Goal: Task Accomplishment & Management: Manage account settings

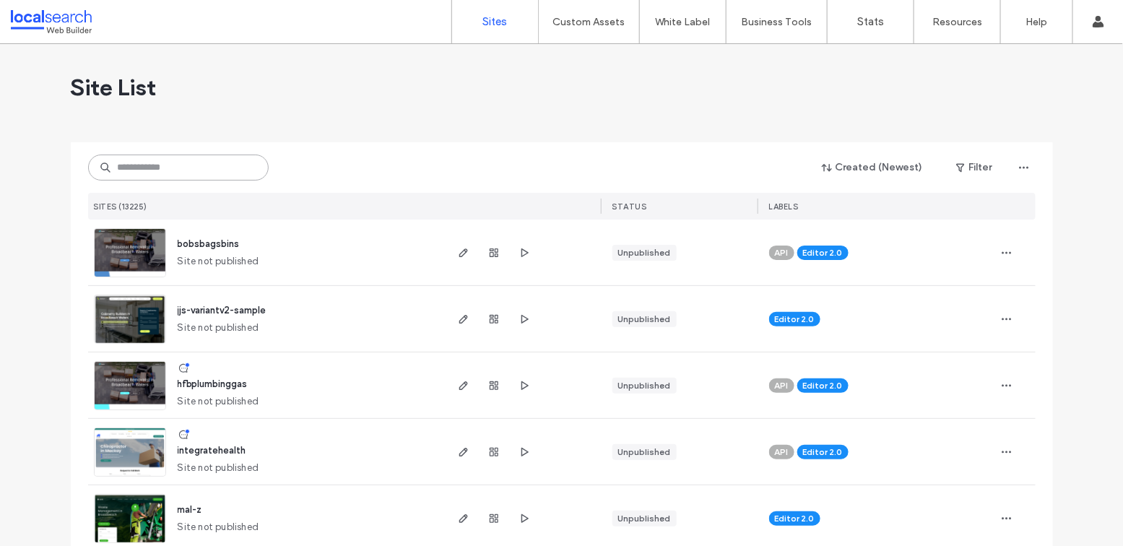
click at [176, 170] on input at bounding box center [178, 168] width 181 height 26
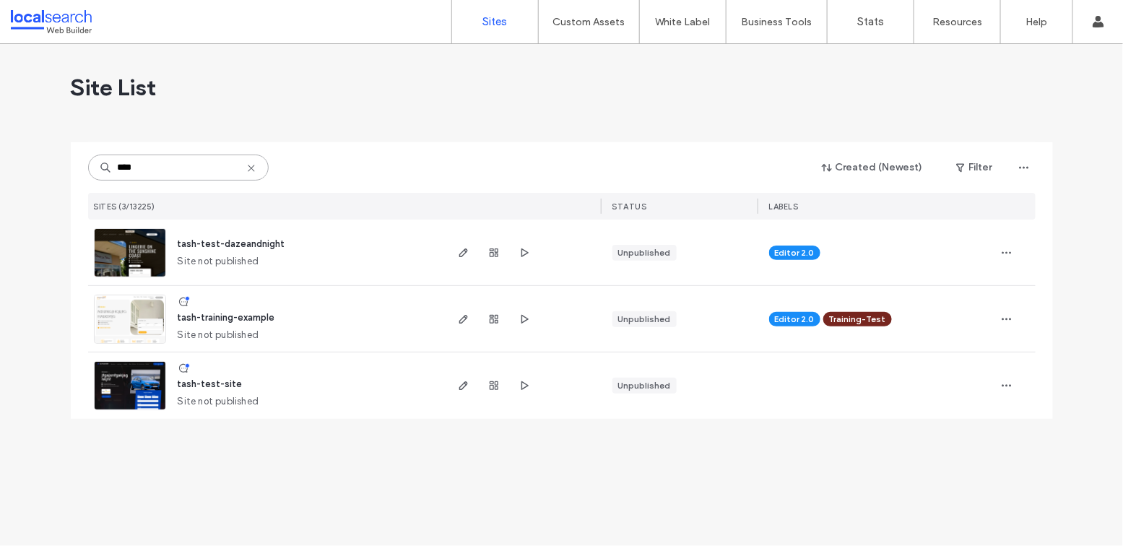
type input "****"
click at [238, 319] on span "tash-training-example" at bounding box center [227, 317] width 98 height 11
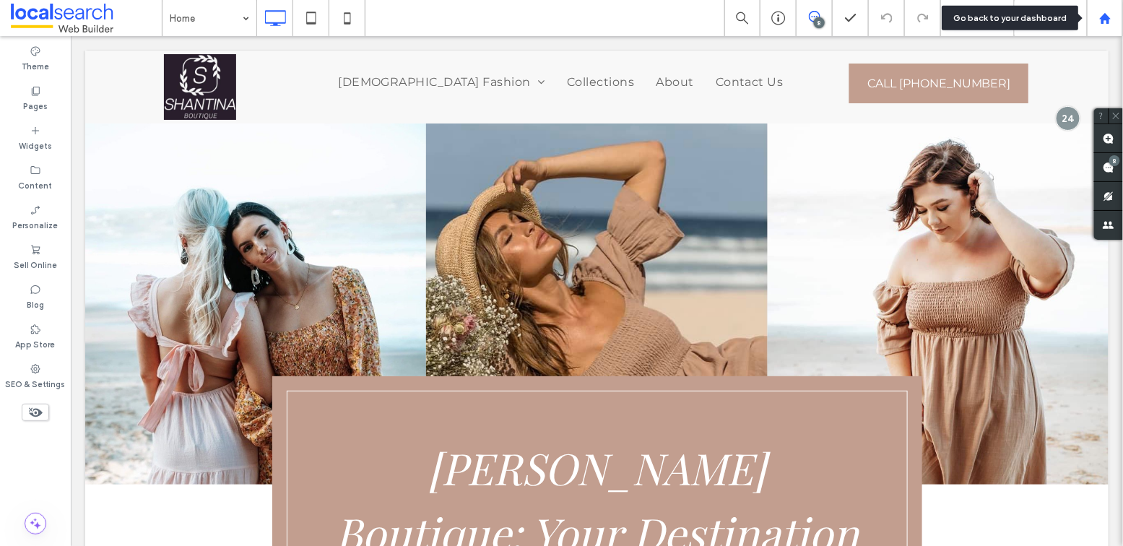
click at [1106, 17] on use at bounding box center [1104, 17] width 11 height 11
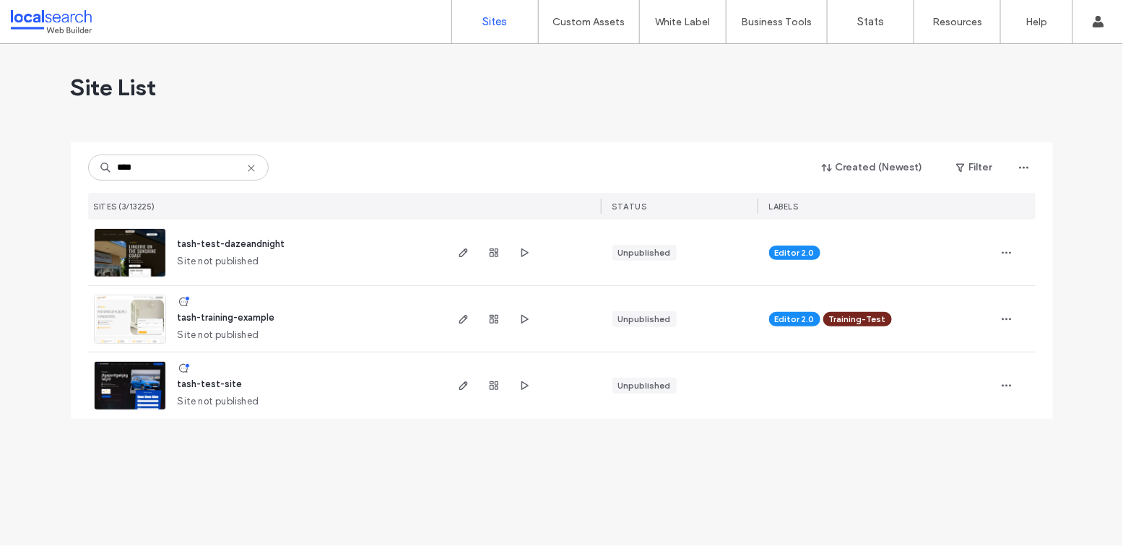
type input "****"
click at [245, 316] on span "tash-training-example" at bounding box center [227, 317] width 98 height 11
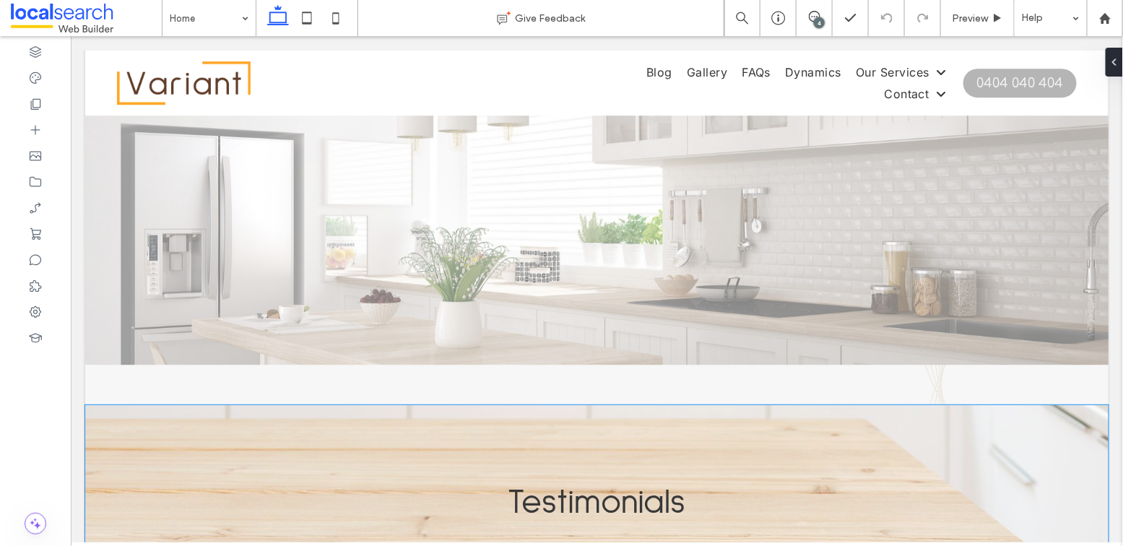
scroll to position [3733, 0]
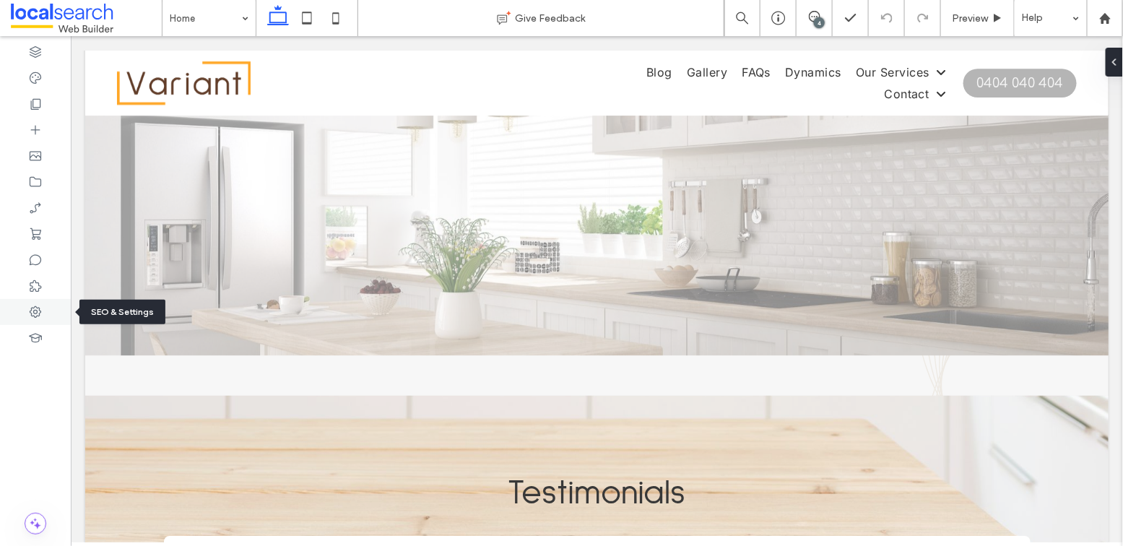
click at [36, 308] on use at bounding box center [36, 312] width 12 height 12
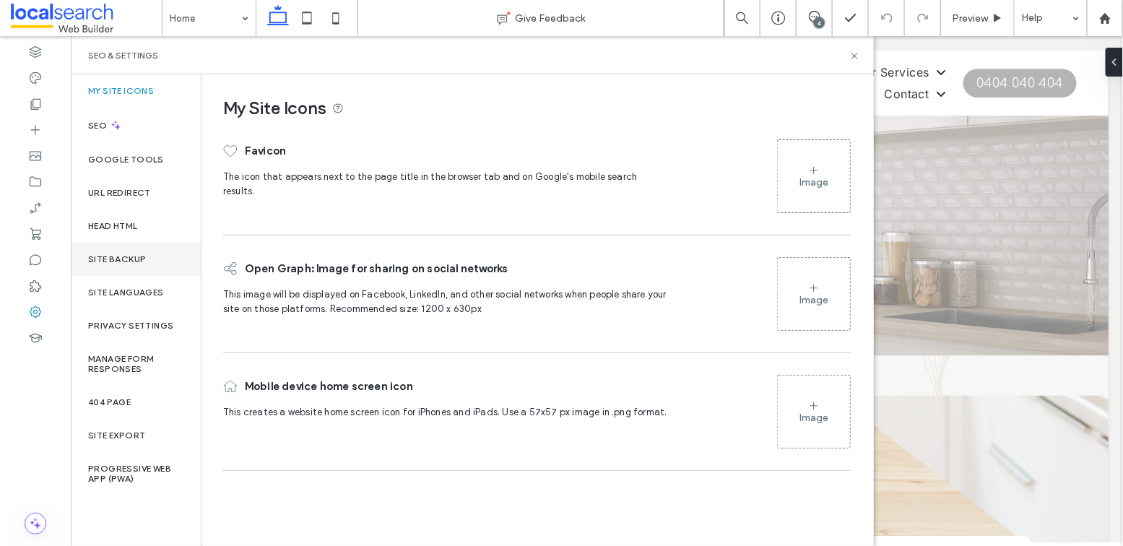
click at [140, 249] on div "Site Backup" at bounding box center [136, 259] width 130 height 33
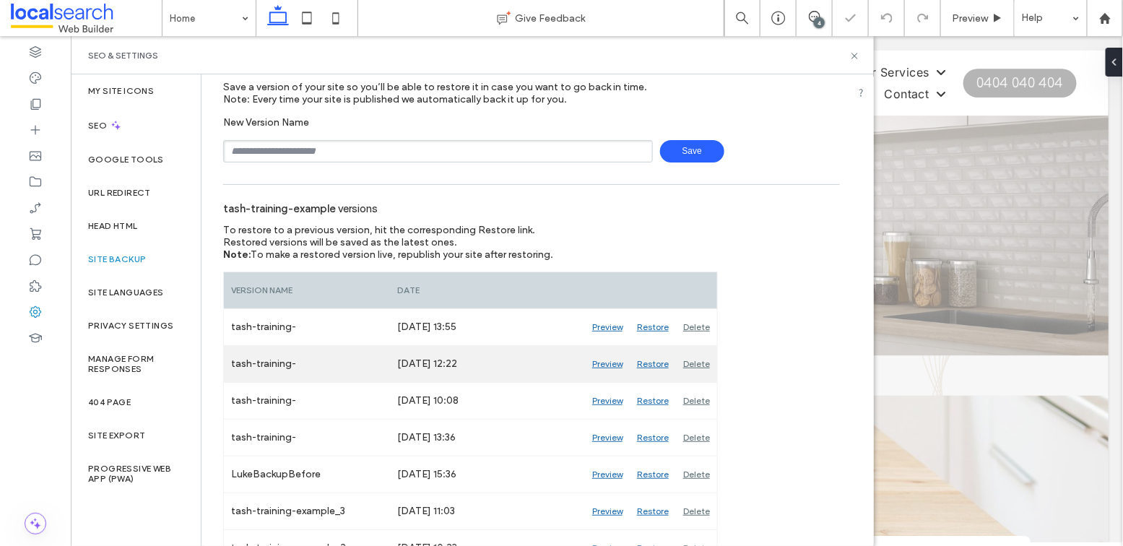
scroll to position [208, 0]
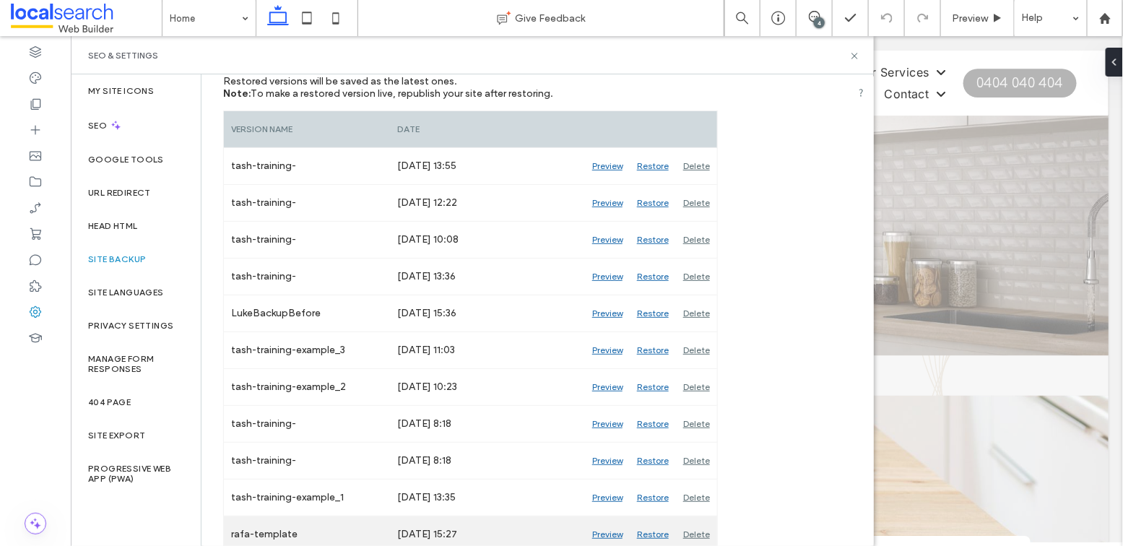
click at [653, 526] on div "Restore" at bounding box center [653, 534] width 46 height 36
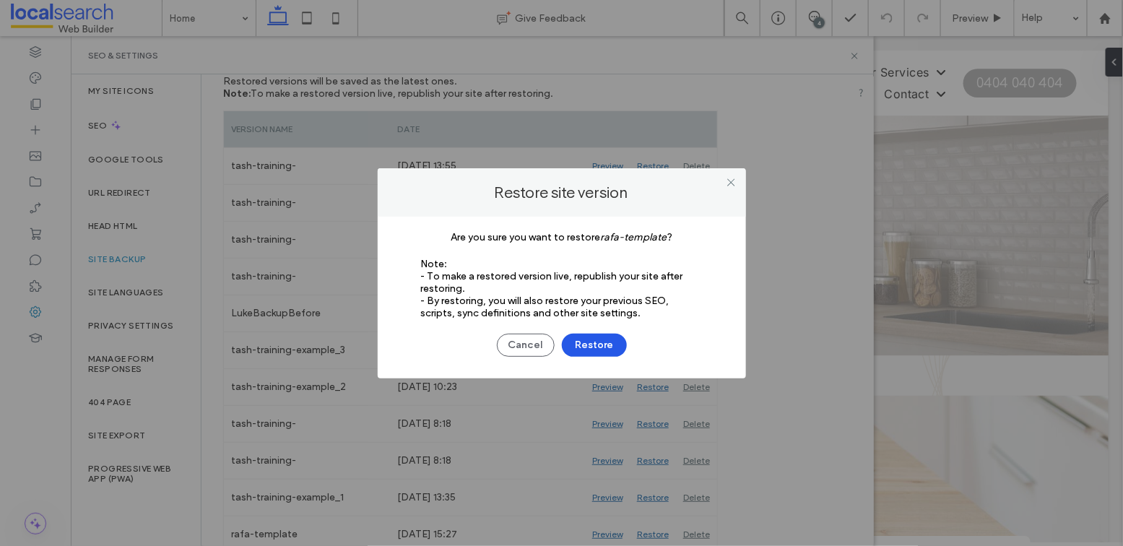
click at [604, 334] on button "Restore" at bounding box center [594, 345] width 65 height 23
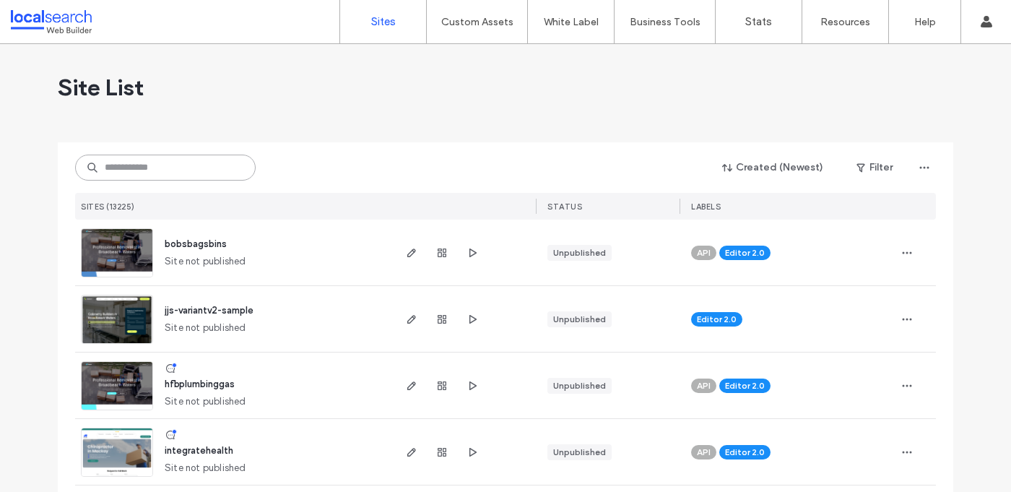
click at [165, 163] on input at bounding box center [165, 168] width 181 height 26
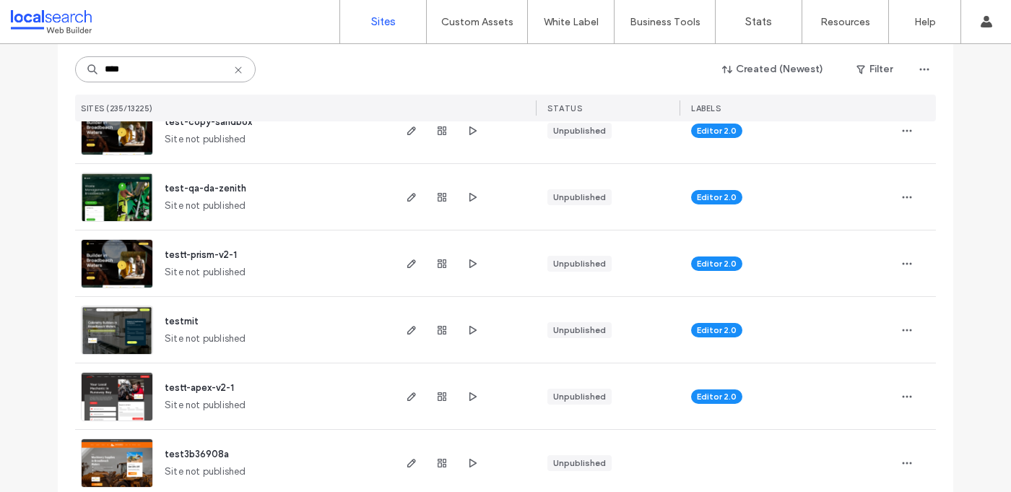
scroll to position [522, 0]
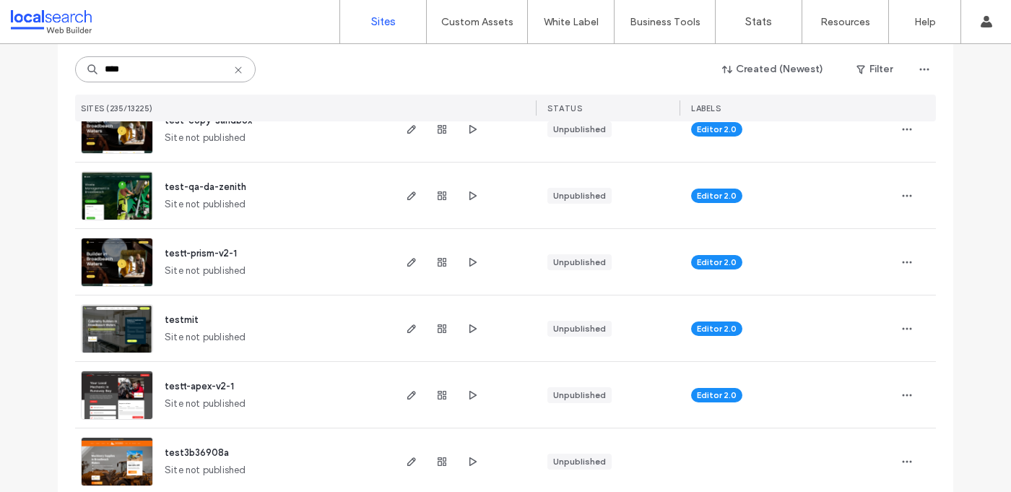
type input "****"
click at [213, 254] on span "testt-prism-v2-1" at bounding box center [201, 253] width 72 height 11
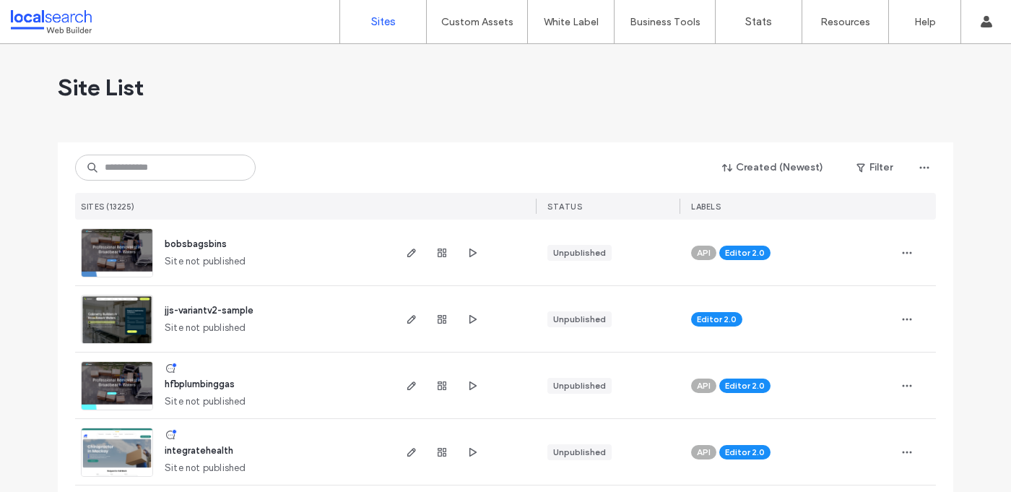
click at [125, 160] on input at bounding box center [165, 168] width 181 height 26
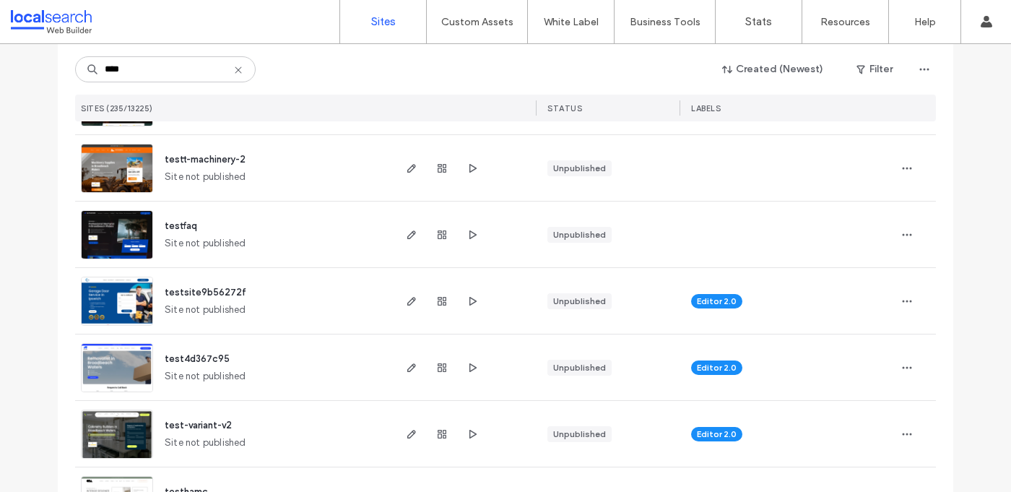
scroll to position [963, 0]
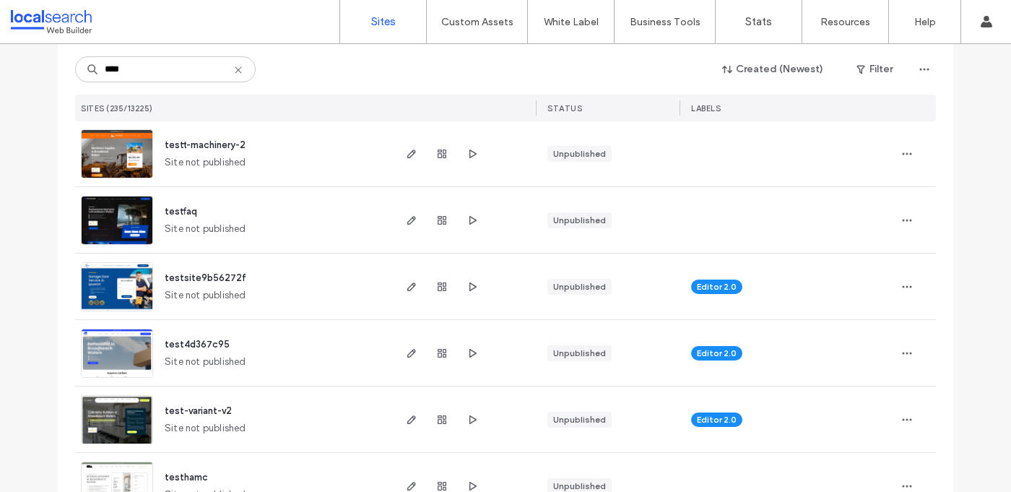
type input "****"
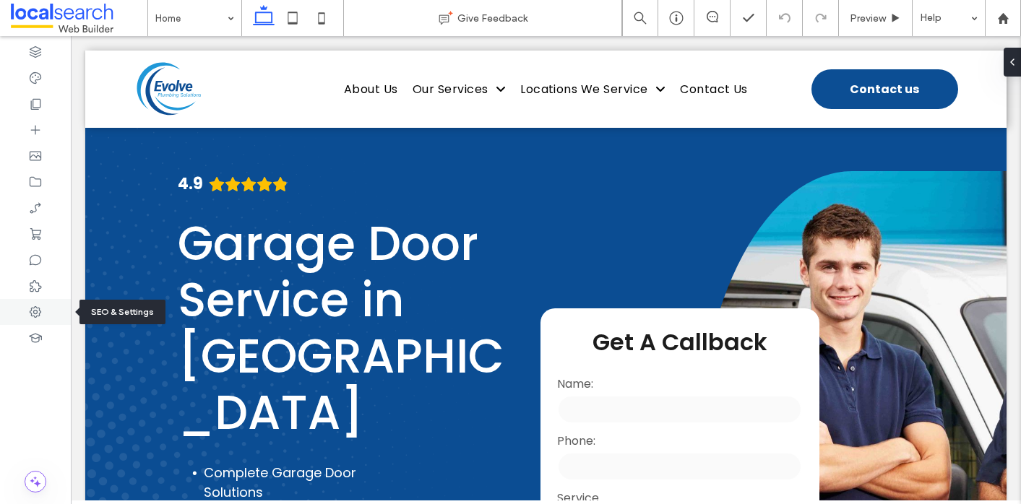
click at [32, 316] on icon at bounding box center [35, 312] width 14 height 14
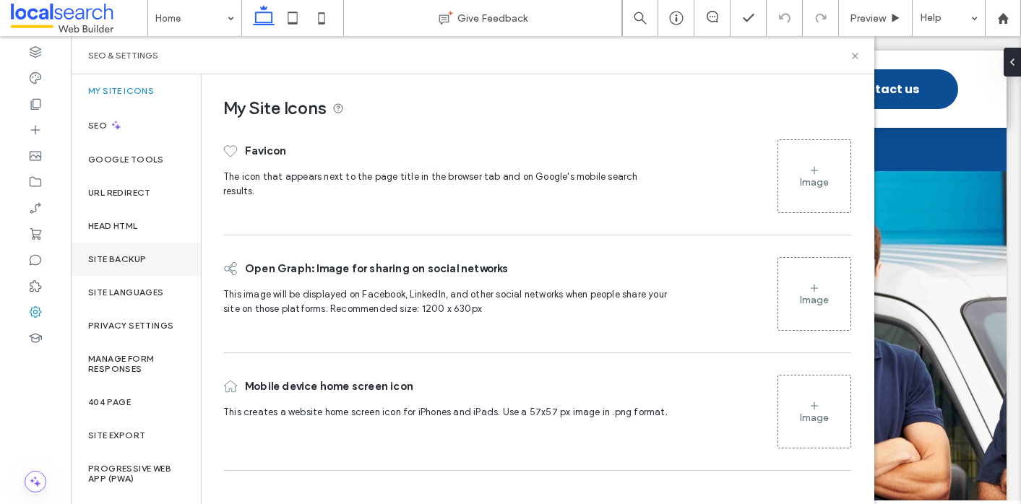
click at [134, 256] on label "Site Backup" at bounding box center [117, 259] width 58 height 10
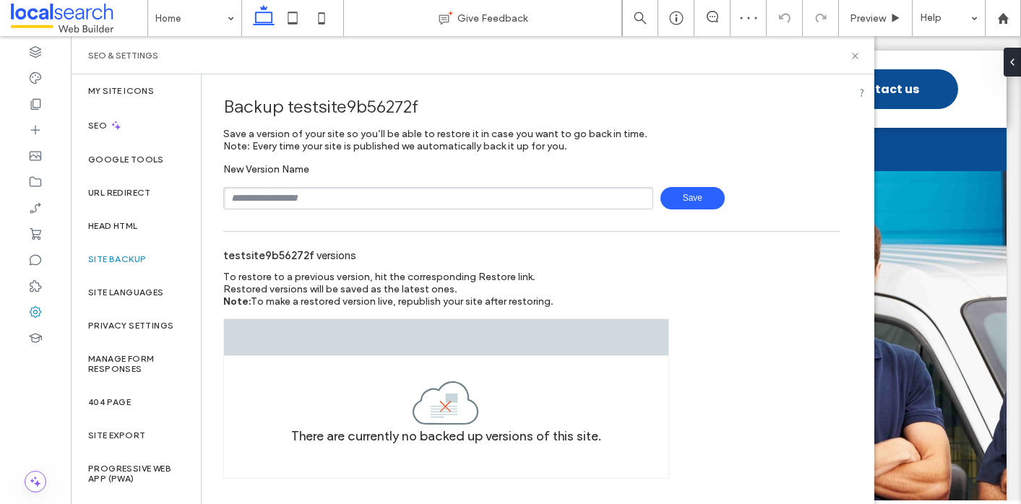
click at [698, 196] on span "Save" at bounding box center [692, 198] width 64 height 22
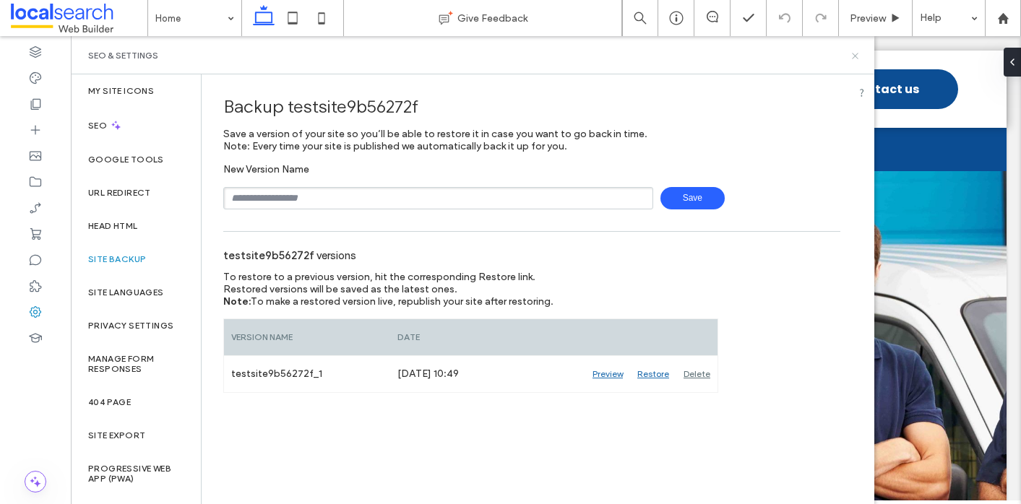
click at [854, 58] on icon at bounding box center [854, 56] width 11 height 11
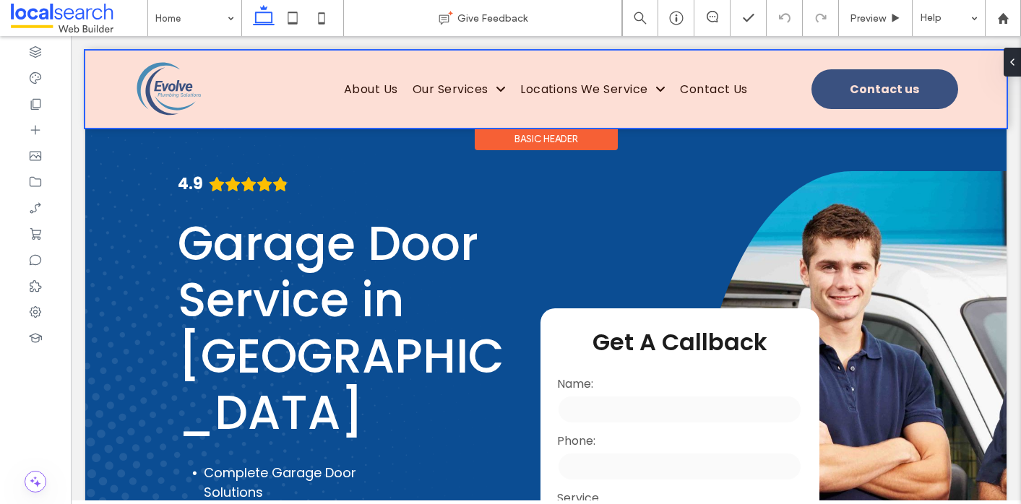
click at [241, 84] on div at bounding box center [545, 89] width 921 height 77
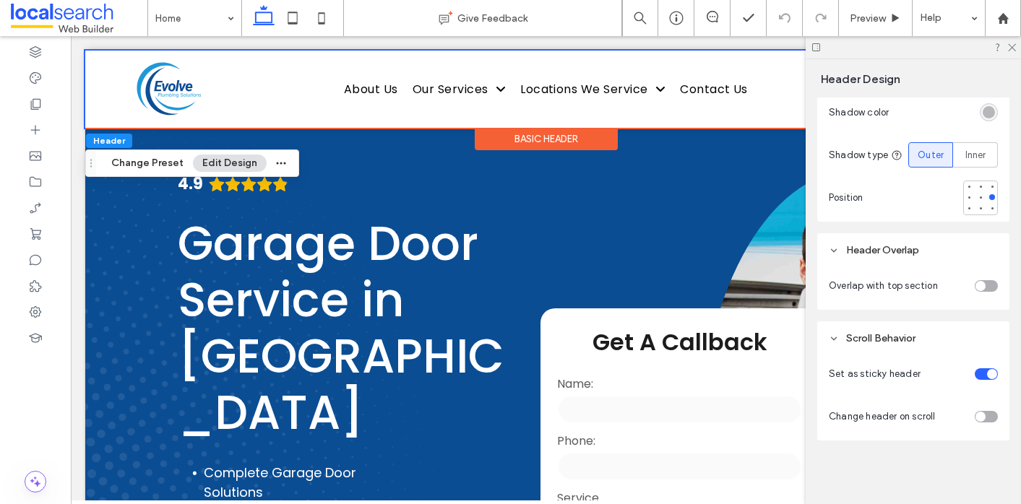
click at [983, 374] on div "toggle" at bounding box center [985, 374] width 23 height 12
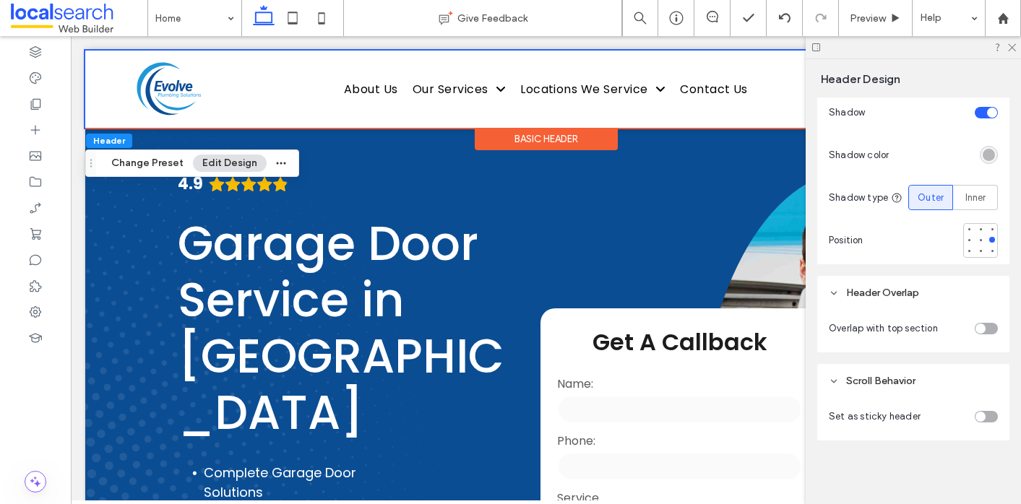
click at [980, 416] on div "toggle" at bounding box center [980, 417] width 10 height 10
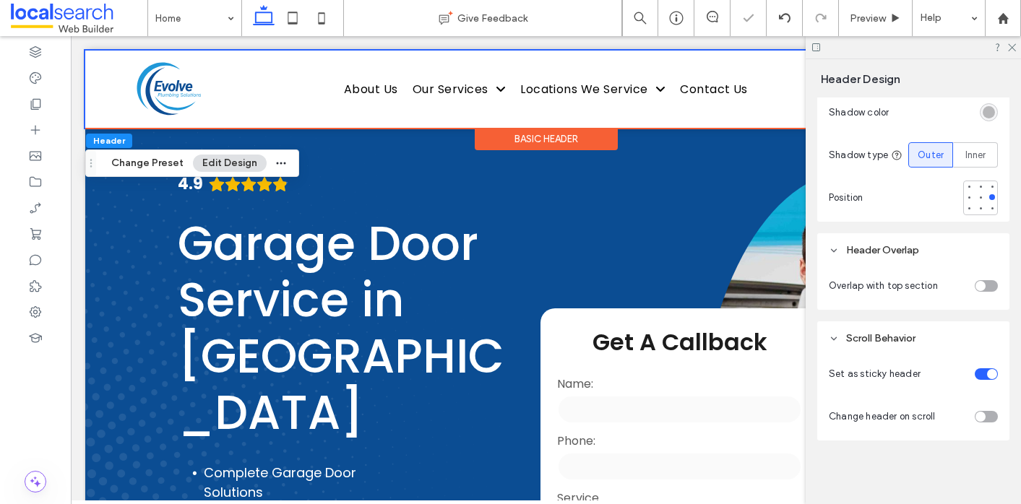
click at [989, 417] on div "toggle" at bounding box center [985, 417] width 23 height 12
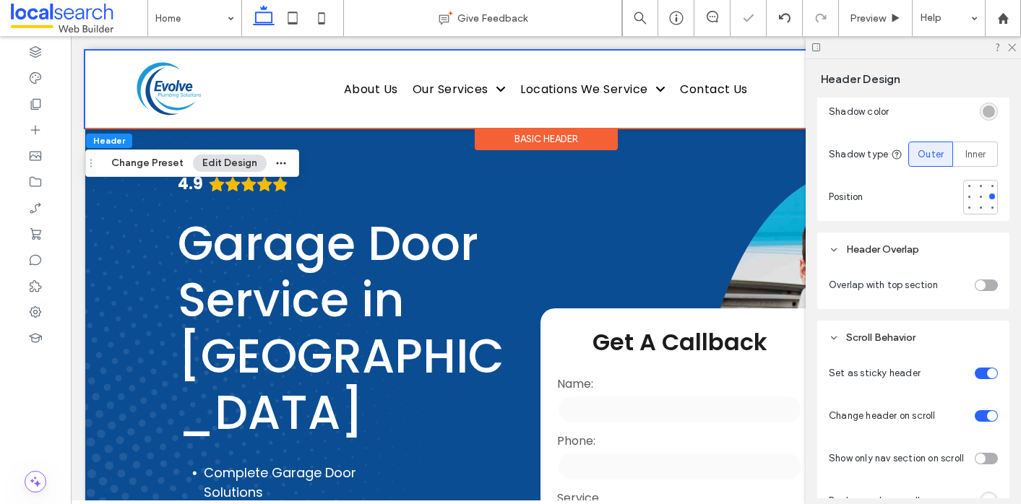
click at [989, 417] on div "toggle" at bounding box center [992, 416] width 10 height 10
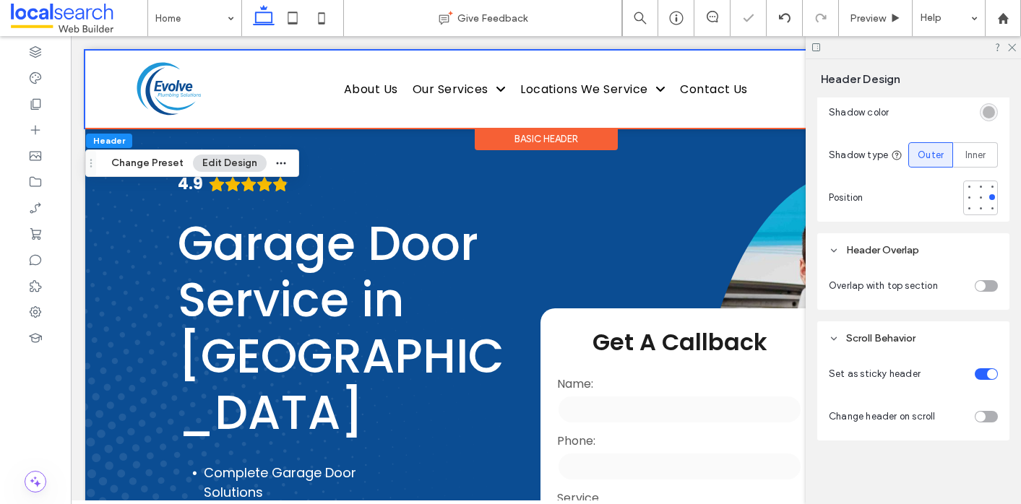
click at [987, 416] on div "toggle" at bounding box center [985, 417] width 23 height 12
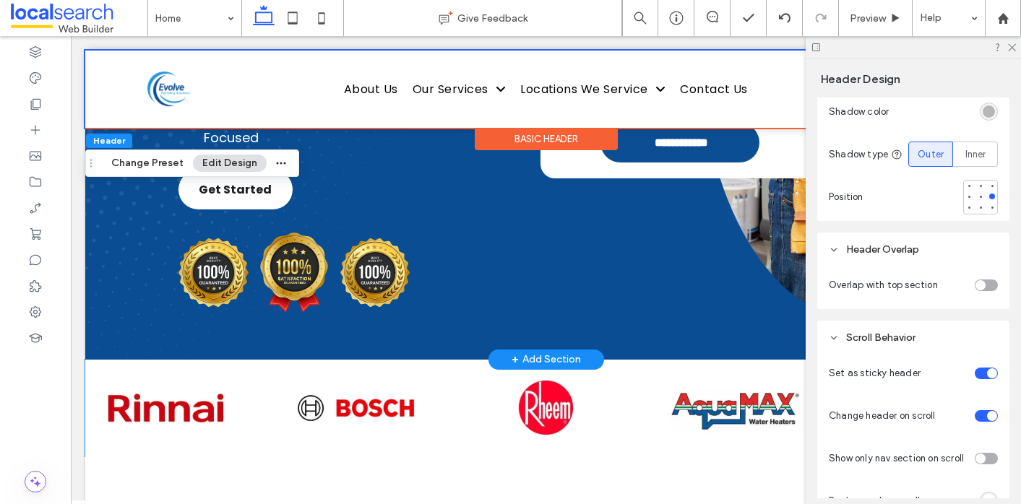
scroll to position [0, 0]
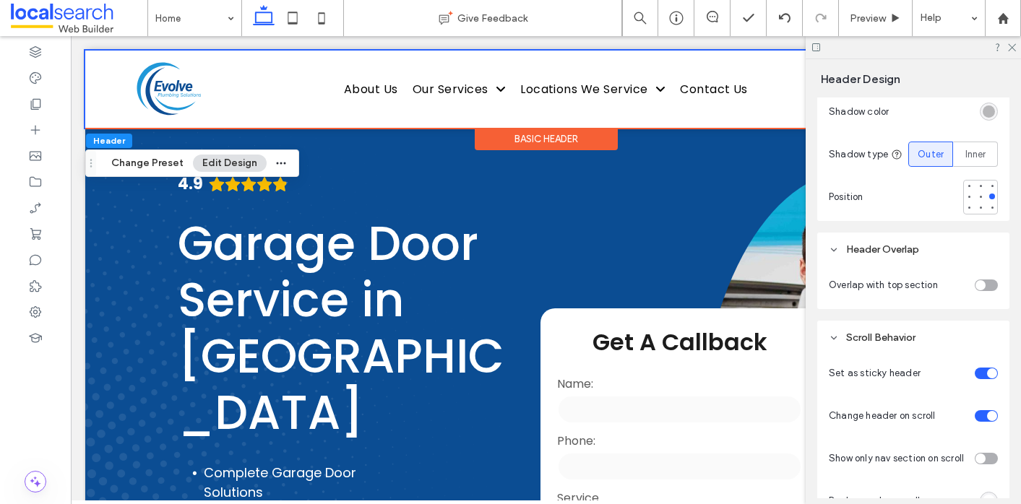
click at [983, 417] on div "toggle" at bounding box center [985, 416] width 23 height 12
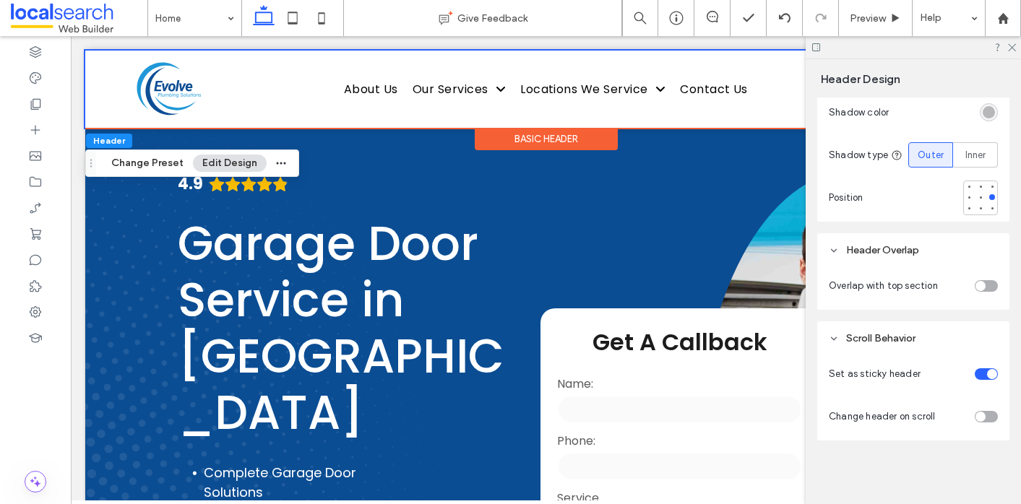
click at [987, 416] on div "toggle" at bounding box center [985, 417] width 23 height 12
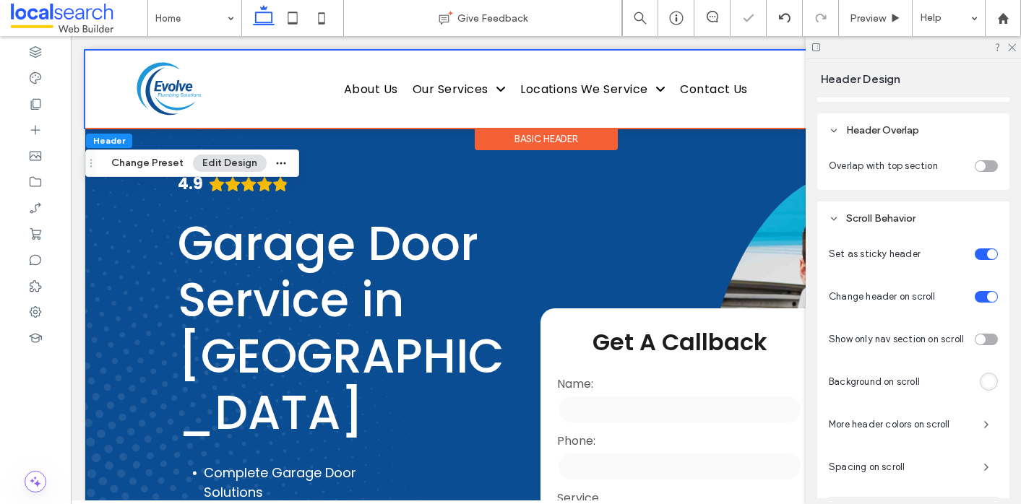
scroll to position [644, 0]
click at [984, 337] on div "toggle" at bounding box center [980, 337] width 10 height 10
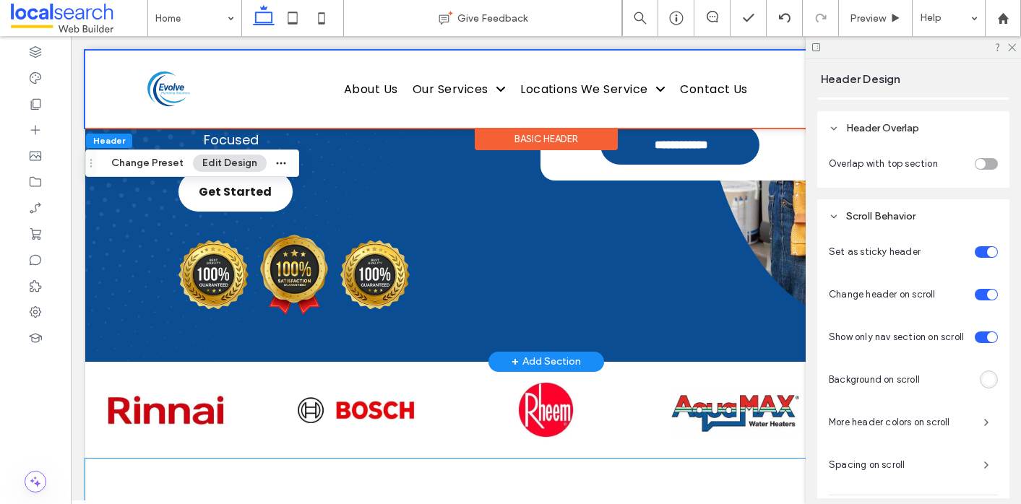
scroll to position [0, 0]
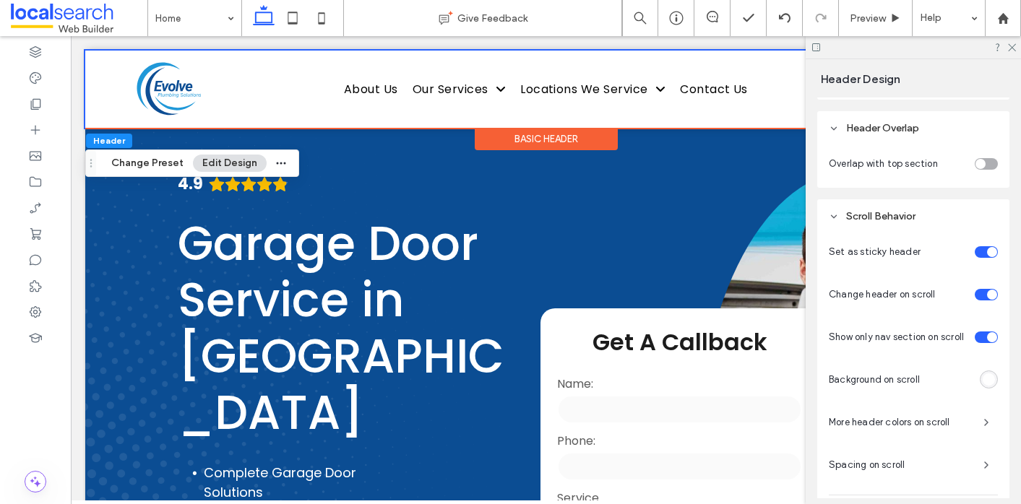
click at [985, 379] on div "rgba(255, 255, 255, 1)" at bounding box center [988, 379] width 12 height 12
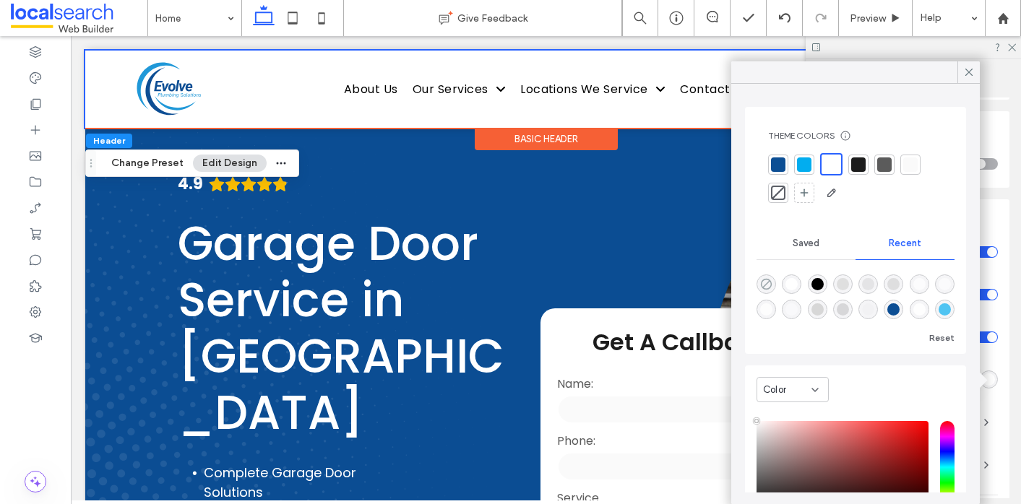
click at [768, 283] on icon "rgba(0, 0, 0, 0)" at bounding box center [766, 284] width 12 height 12
type input "*******"
type input "*"
type input "**"
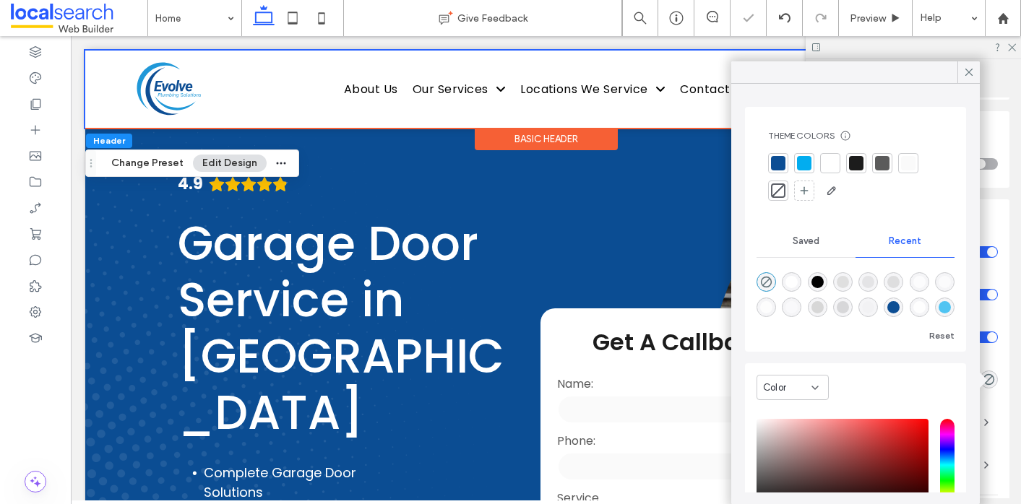
click at [940, 40] on div at bounding box center [912, 47] width 215 height 22
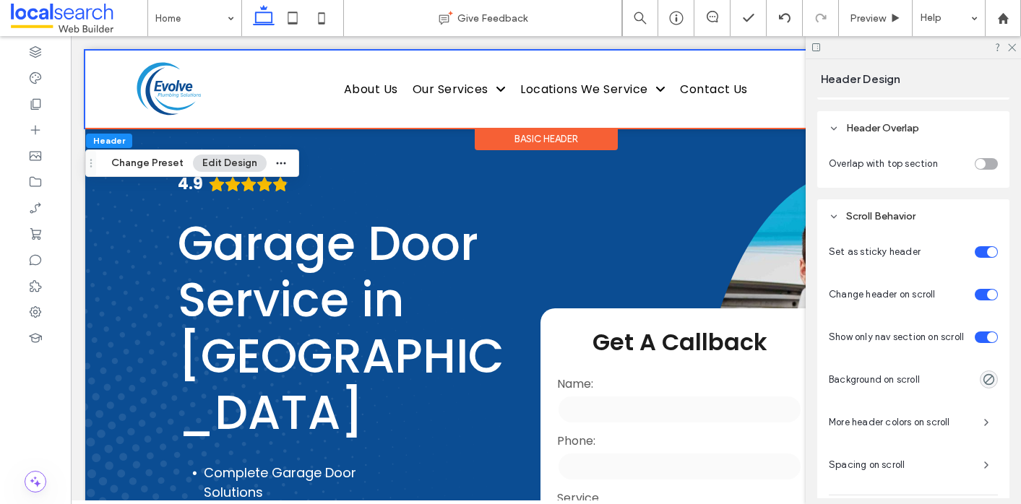
click at [949, 419] on span "More header colors on scroll" at bounding box center [899, 422] width 143 height 14
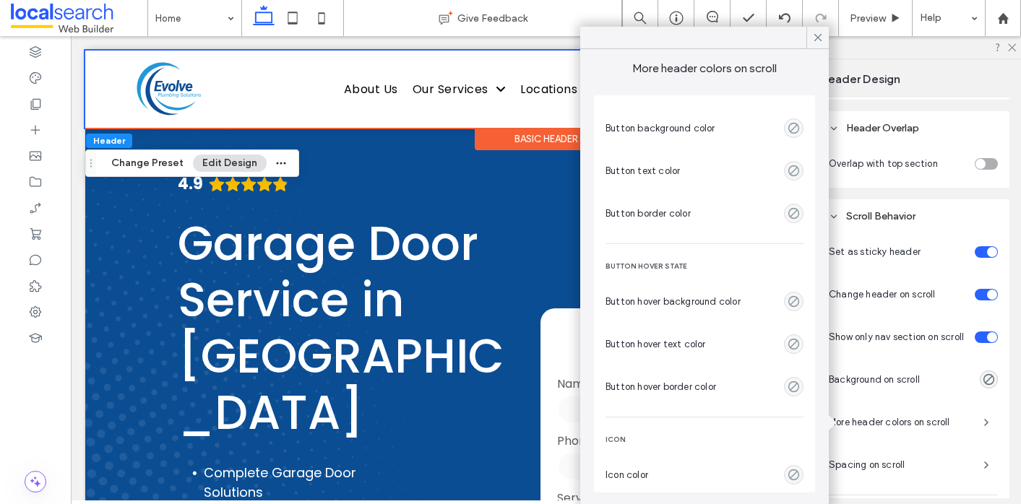
scroll to position [282, 0]
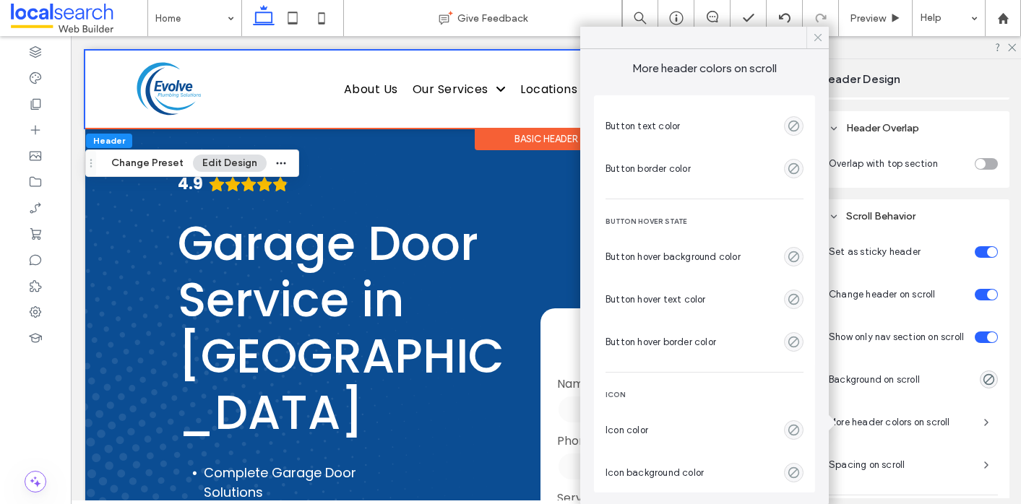
click at [815, 35] on use at bounding box center [817, 37] width 7 height 7
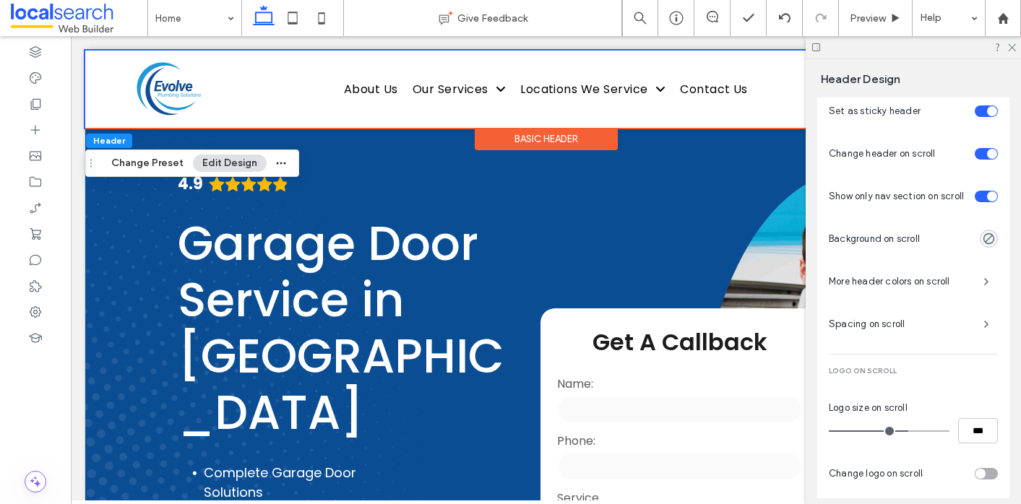
scroll to position [848, 0]
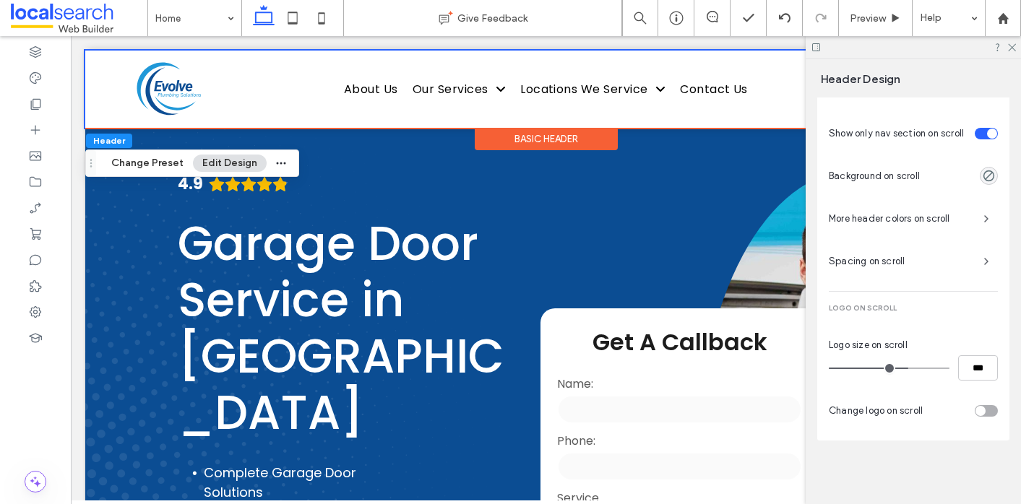
click at [905, 369] on input "range" at bounding box center [888, 368] width 121 height 1
click at [989, 410] on div "toggle" at bounding box center [985, 411] width 23 height 12
click at [987, 412] on div "toggle" at bounding box center [992, 410] width 10 height 10
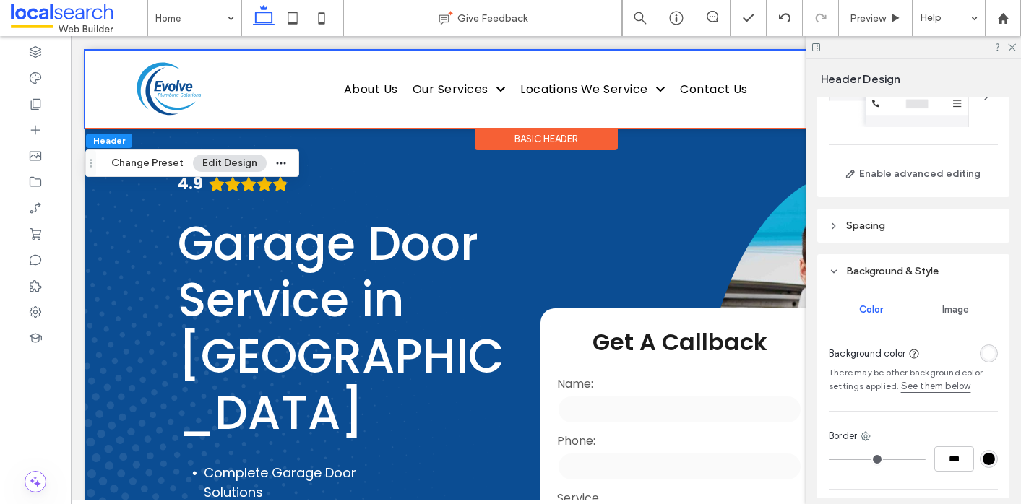
scroll to position [0, 0]
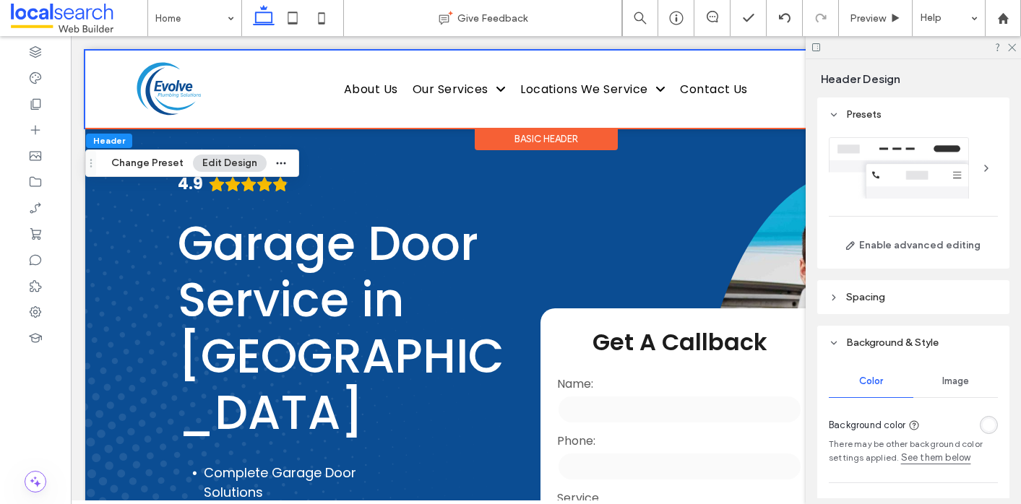
click at [831, 114] on use at bounding box center [833, 114] width 5 height 3
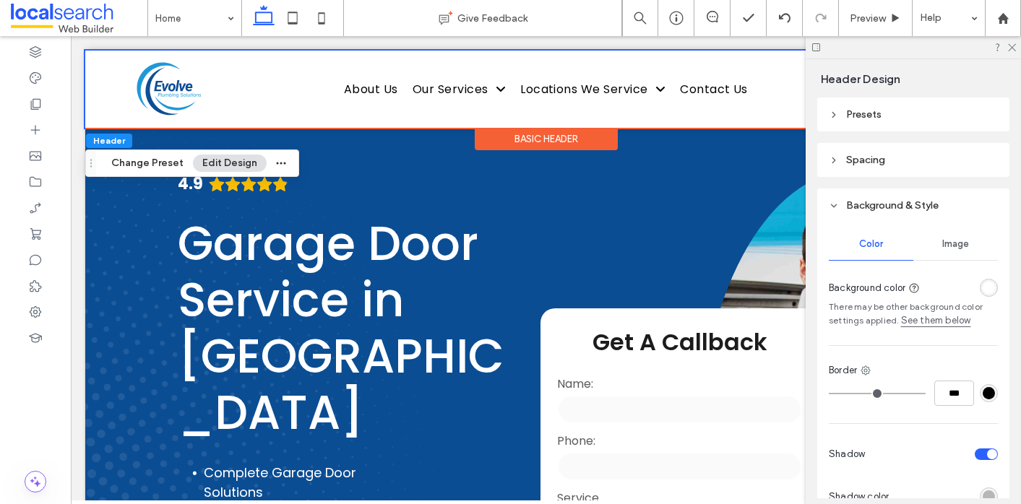
click at [831, 114] on icon at bounding box center [833, 115] width 10 height 10
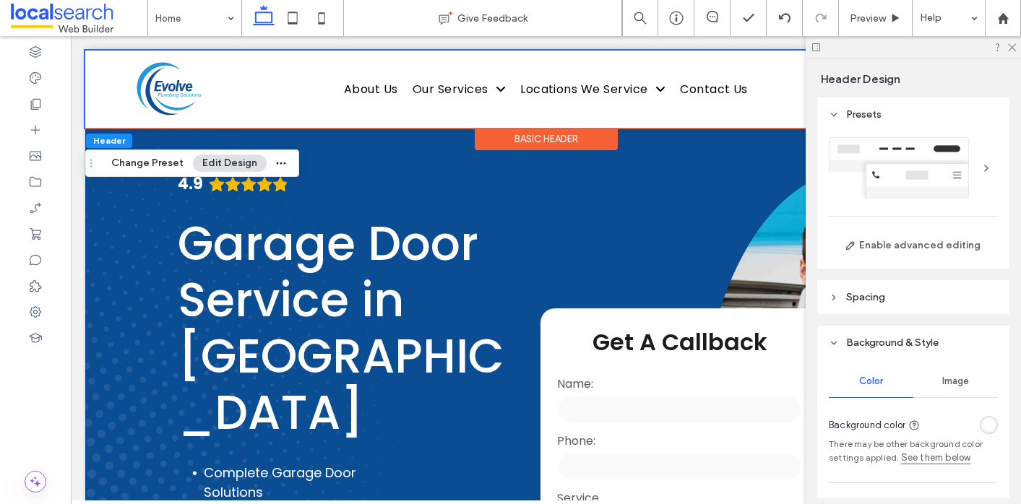
click at [984, 171] on div at bounding box center [985, 168] width 23 height 23
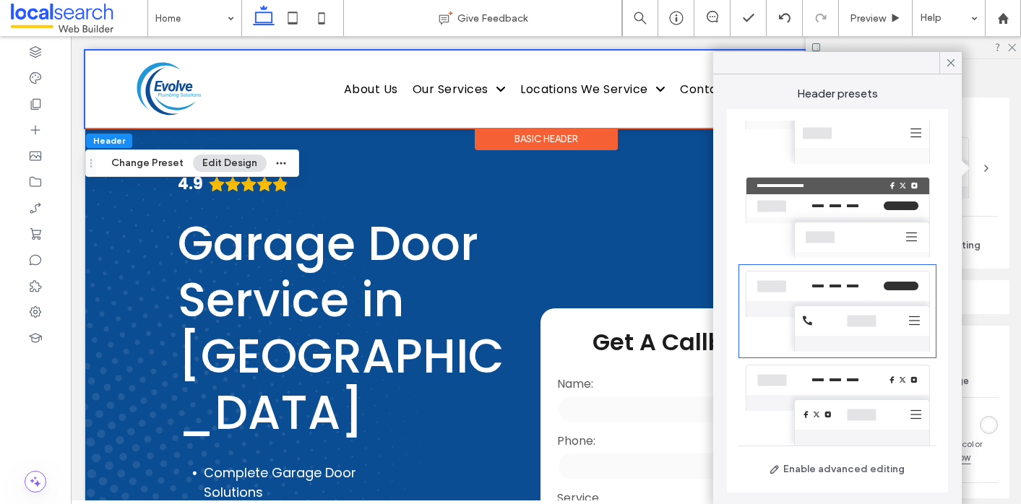
scroll to position [131, 0]
click at [863, 207] on div at bounding box center [837, 216] width 198 height 94
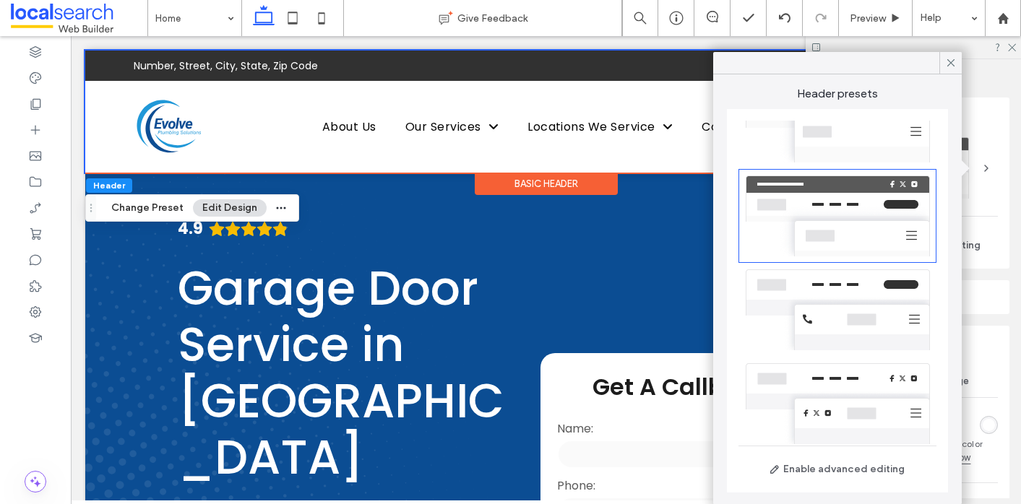
click at [881, 293] on div at bounding box center [837, 310] width 198 height 94
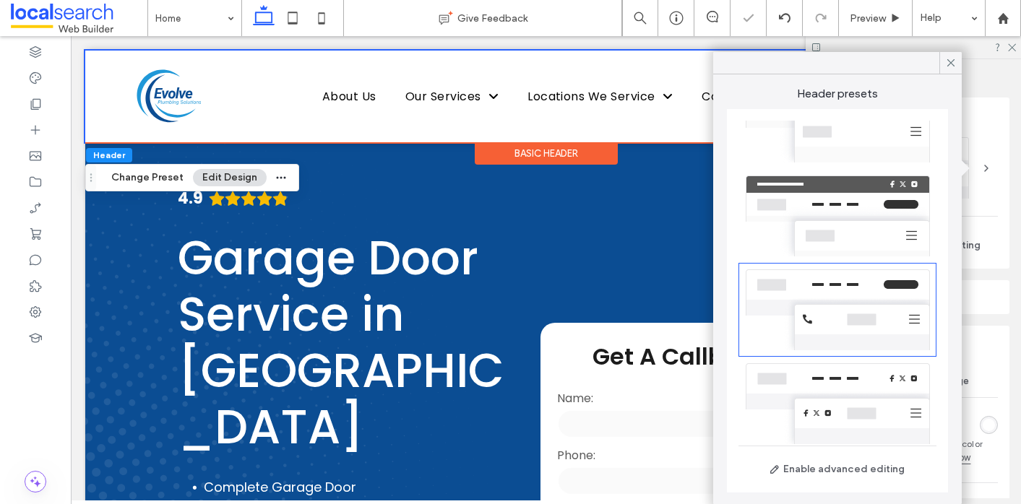
click at [894, 205] on div at bounding box center [837, 216] width 198 height 94
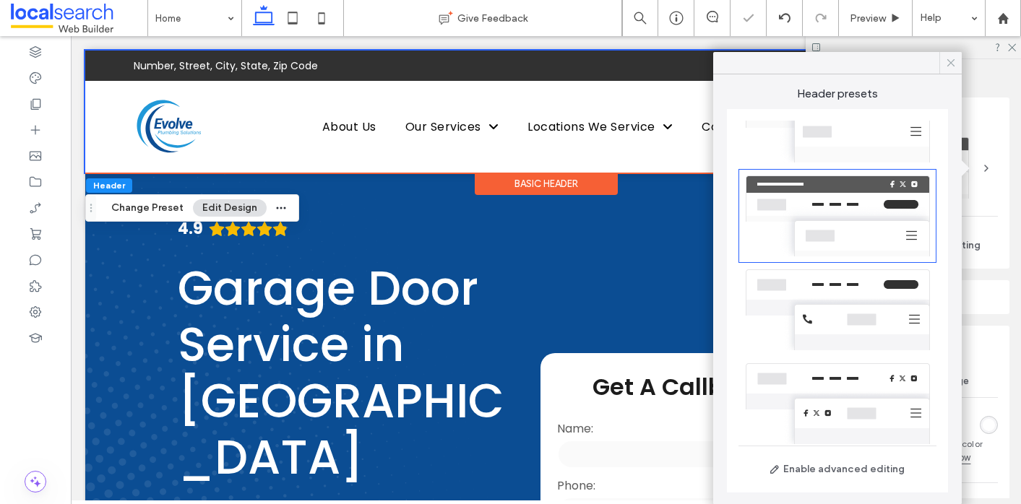
click at [950, 61] on icon at bounding box center [950, 62] width 13 height 13
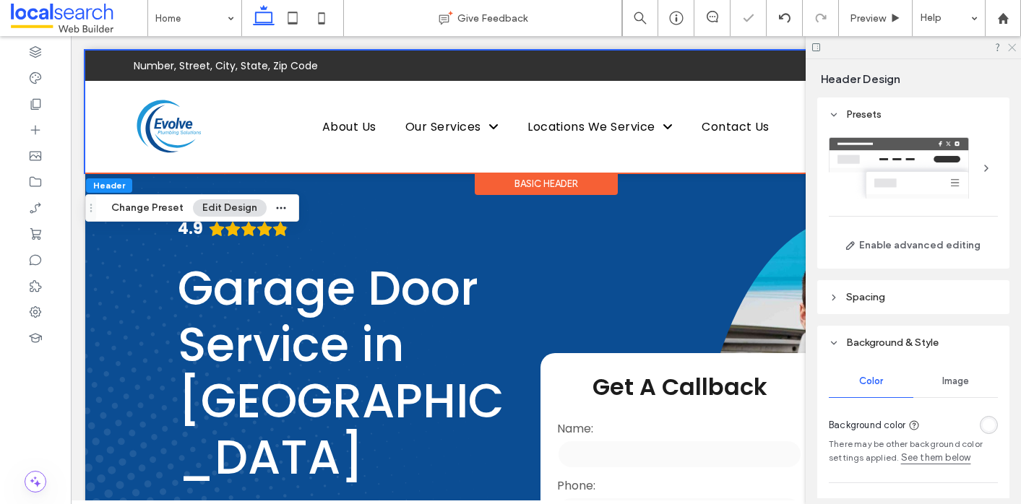
click at [1008, 46] on icon at bounding box center [1010, 46] width 9 height 9
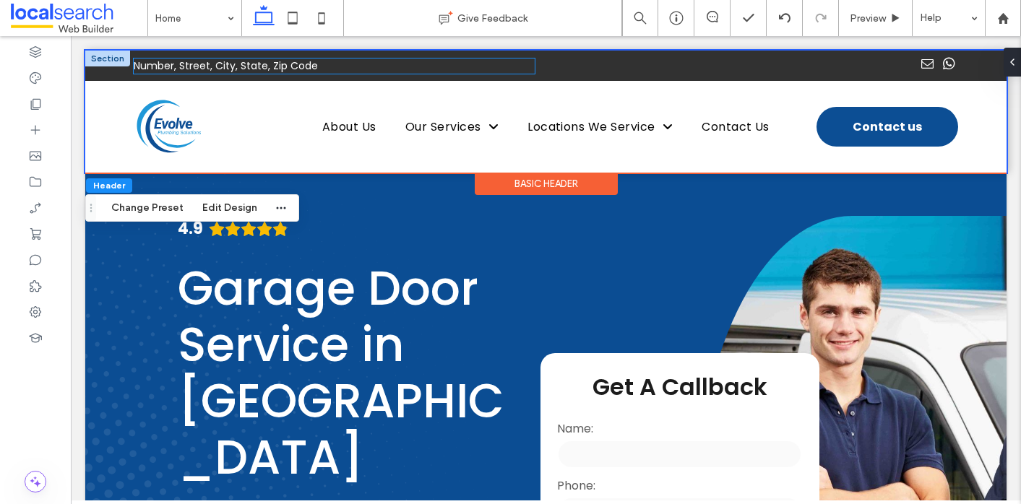
click at [335, 60] on p "Number, Street, City, State, Zip Code" at bounding box center [334, 66] width 401 height 15
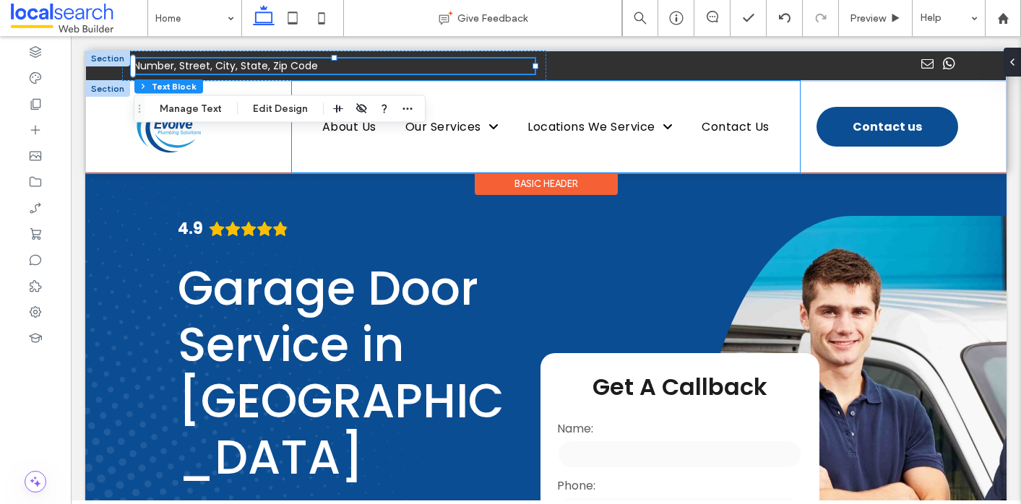
click at [461, 89] on div "Home About Us Our Services Garage Door Installations Garage Door Repairs Garage…" at bounding box center [546, 127] width 508 height 92
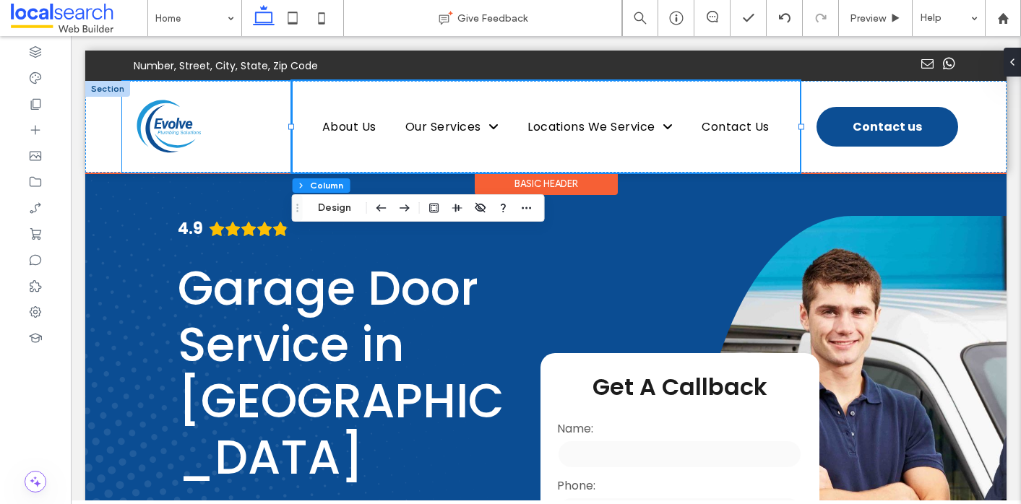
click at [267, 113] on div at bounding box center [207, 127] width 170 height 92
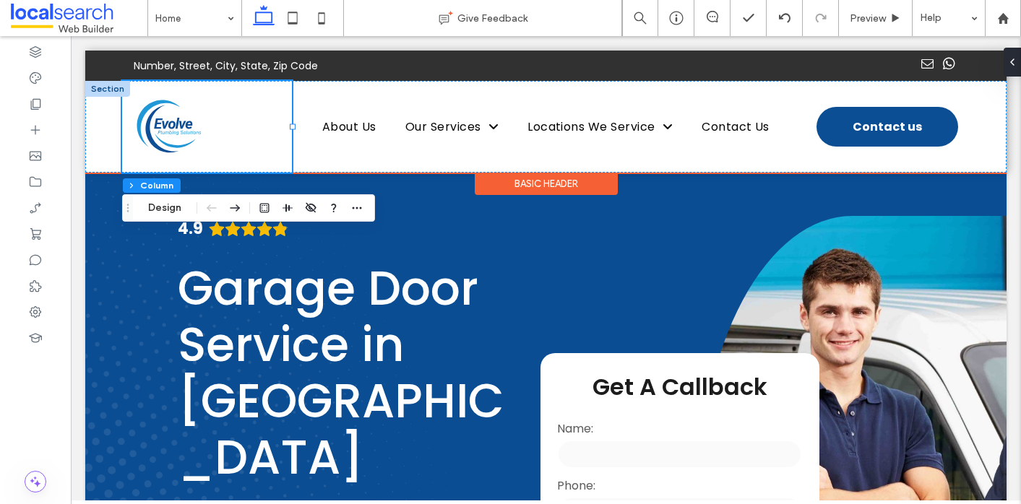
click at [511, 183] on div "Basic Header" at bounding box center [546, 184] width 143 height 22
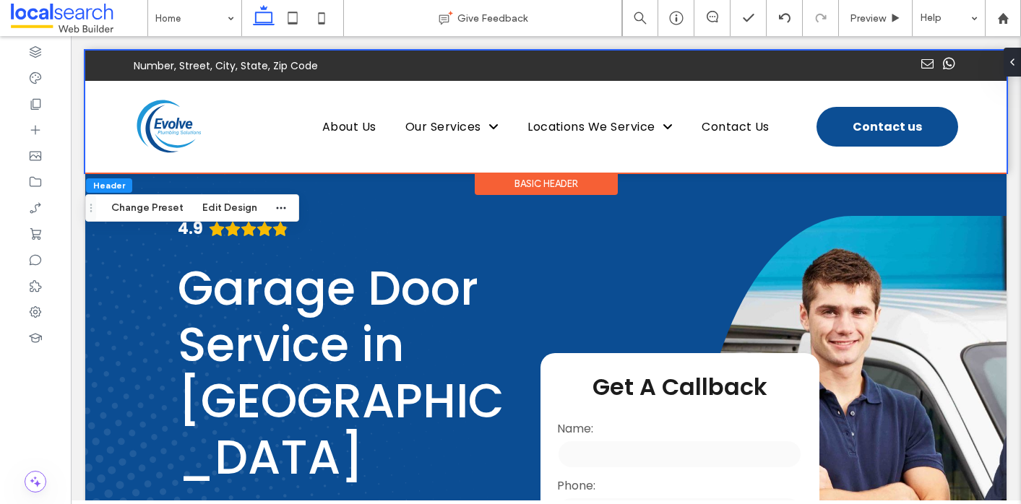
click at [527, 182] on div "Basic Header" at bounding box center [546, 184] width 143 height 22
click at [147, 212] on button "Change Preset" at bounding box center [147, 207] width 91 height 17
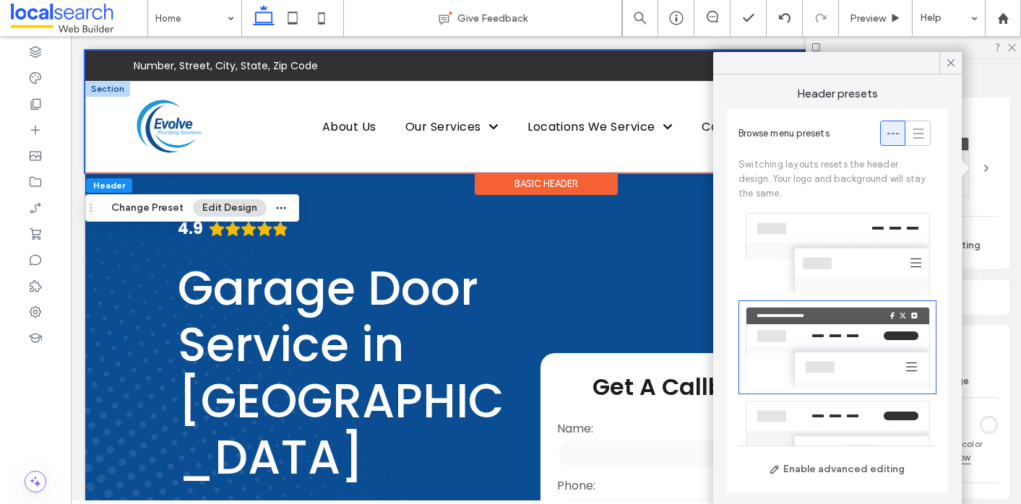
scroll to position [64, 0]
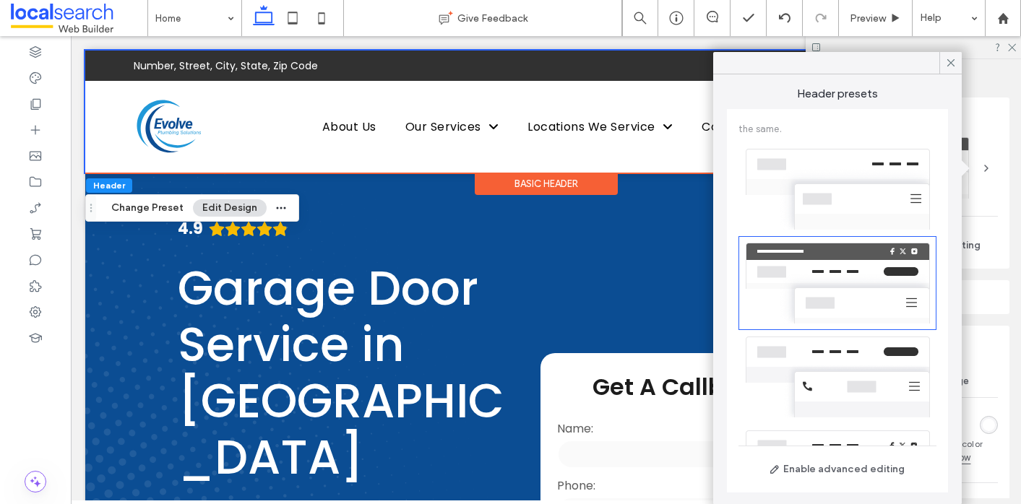
click at [829, 360] on div at bounding box center [837, 377] width 198 height 94
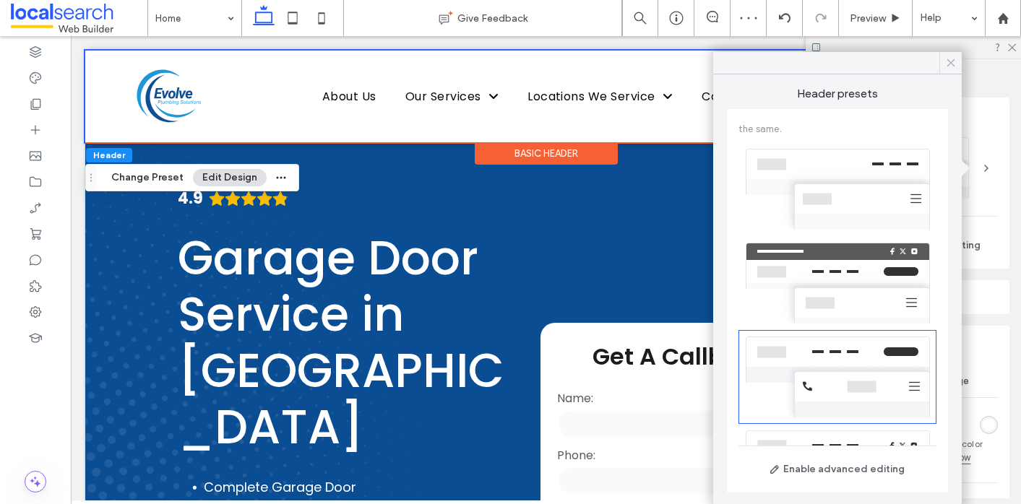
click at [950, 68] on icon at bounding box center [950, 62] width 13 height 13
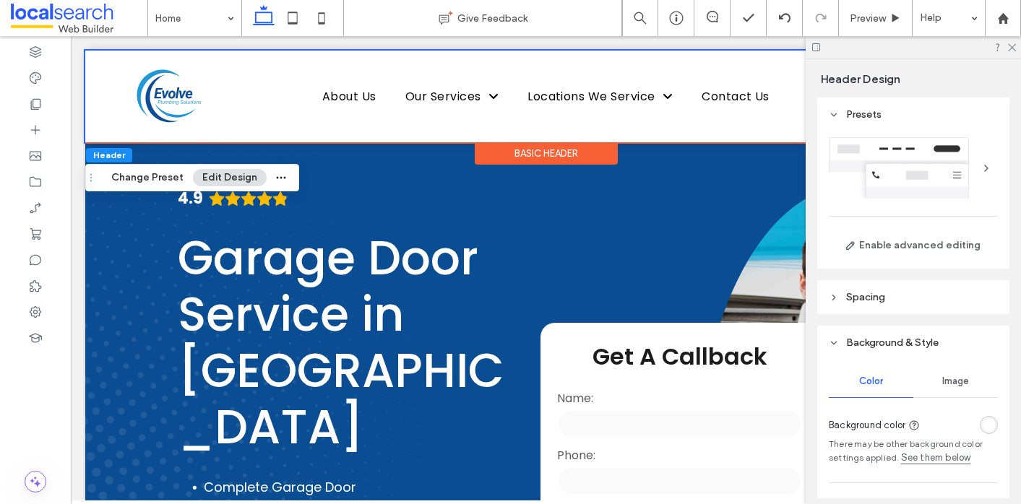
click at [894, 305] on header "Spacing" at bounding box center [913, 297] width 192 height 34
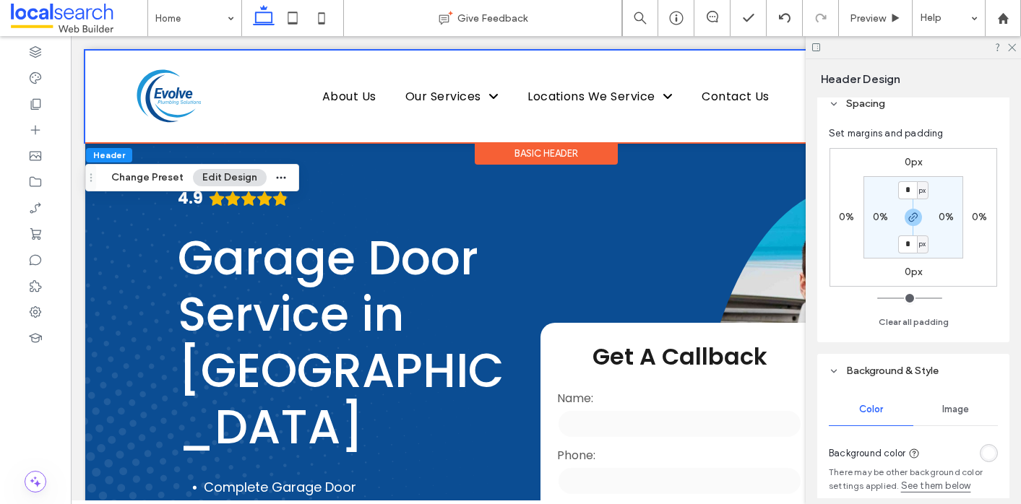
scroll to position [0, 0]
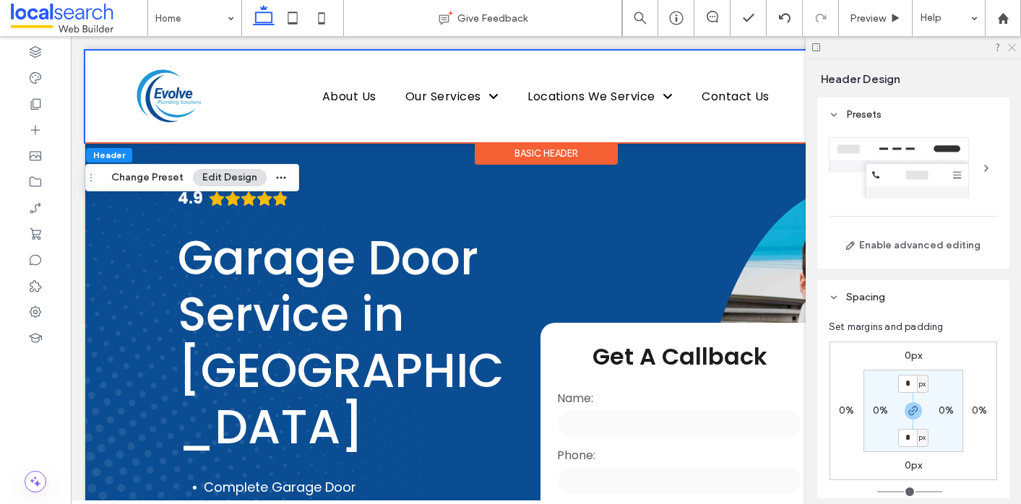
click at [1010, 45] on icon at bounding box center [1010, 46] width 9 height 9
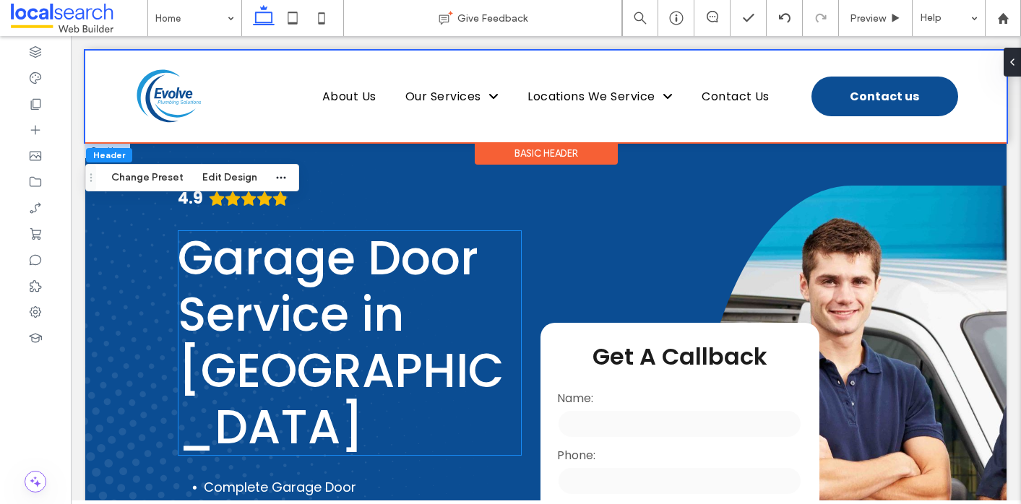
click at [465, 230] on span "Garage Door Service in Ipswich" at bounding box center [341, 342] width 326 height 235
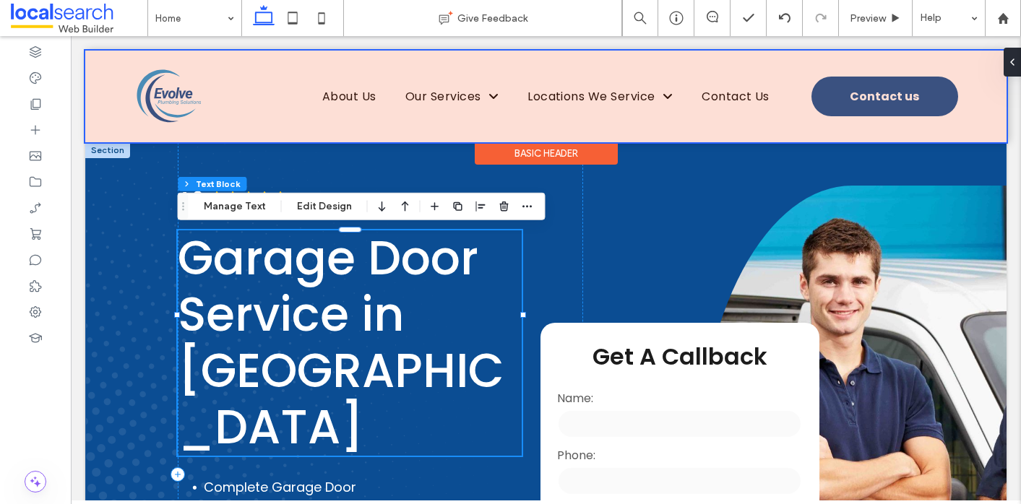
click at [537, 151] on div "Basic Header" at bounding box center [546, 153] width 143 height 22
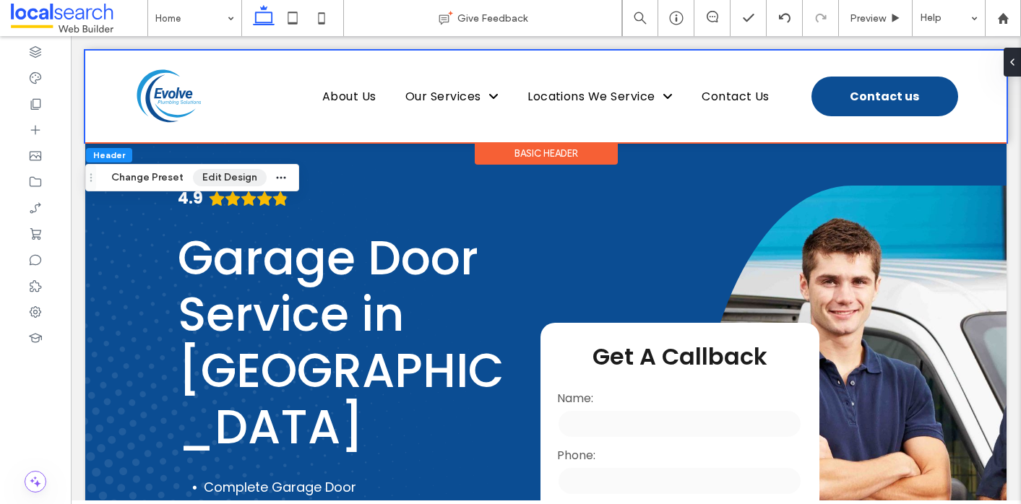
click at [230, 183] on button "Edit Design" at bounding box center [230, 177] width 74 height 17
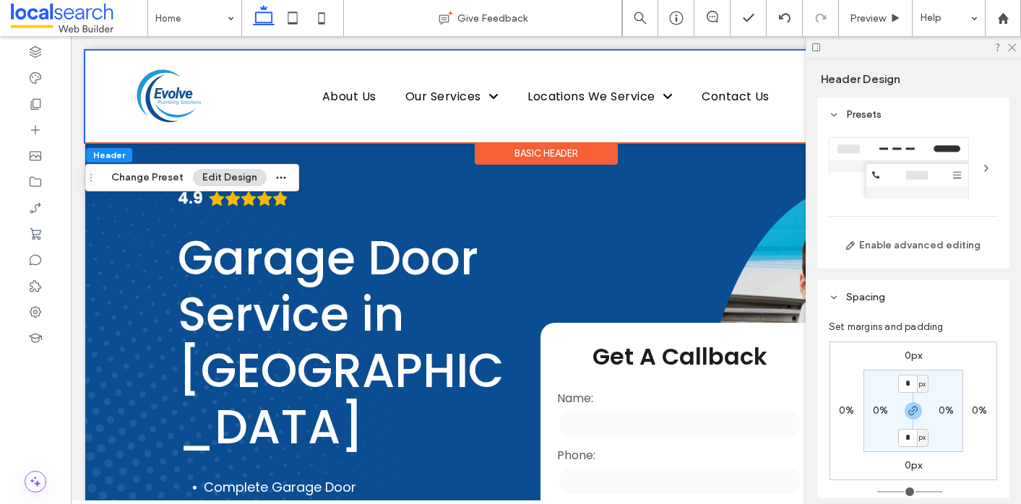
click at [106, 158] on span "Header" at bounding box center [109, 155] width 32 height 11
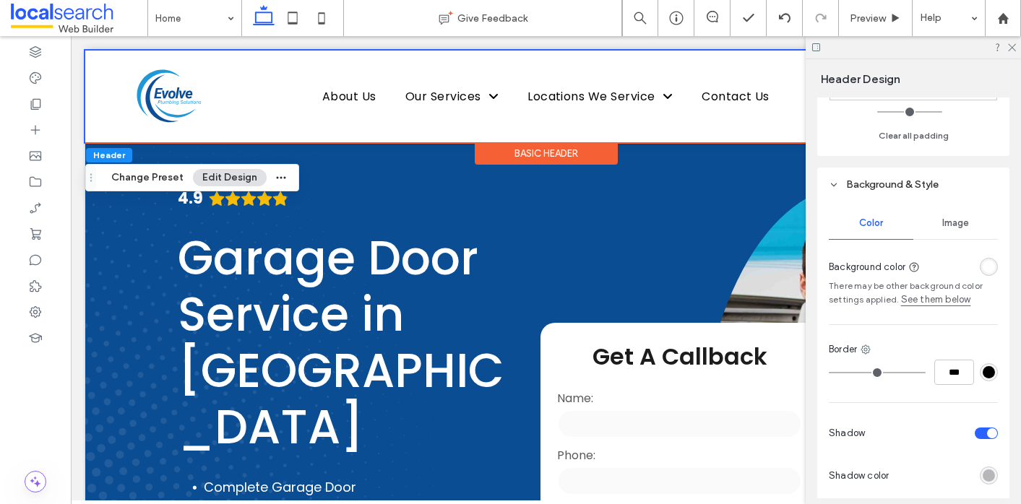
scroll to position [388, 0]
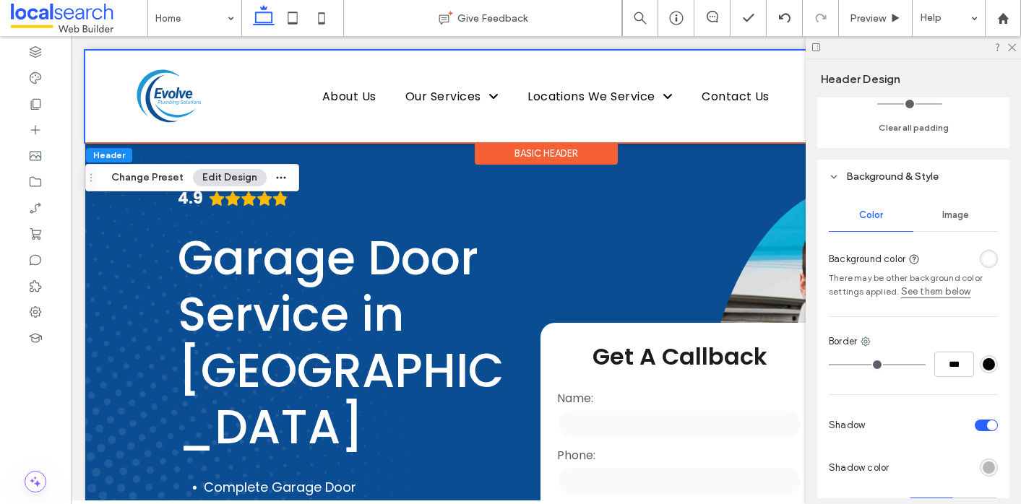
click at [987, 259] on div "rgba(255, 255, 255, 1)" at bounding box center [988, 259] width 12 height 12
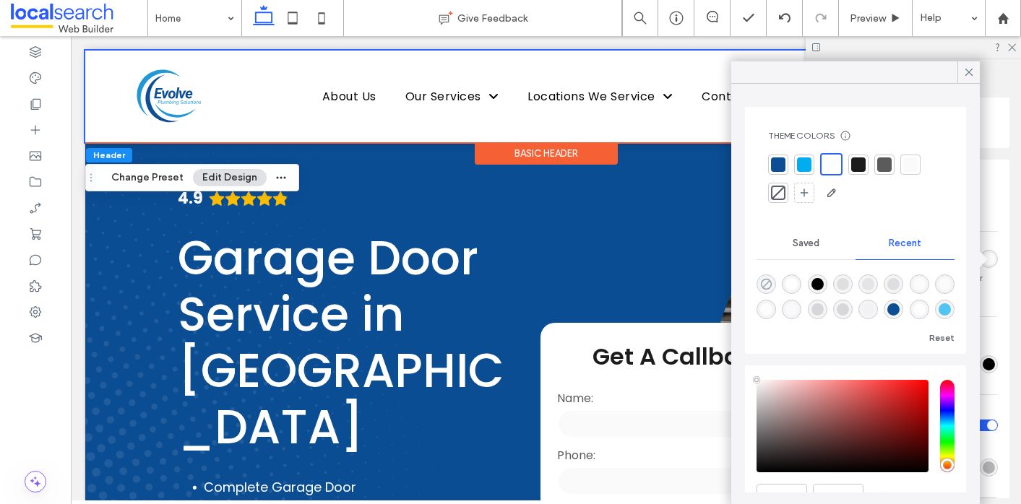
click at [766, 282] on icon "rgba(0, 0, 0, 0)" at bounding box center [766, 284] width 12 height 12
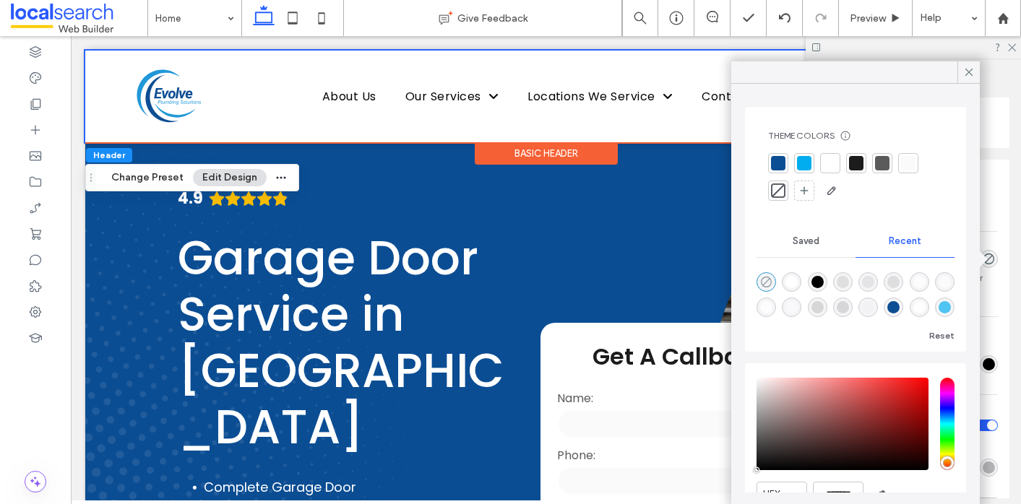
type input "*******"
type input "*"
type input "**"
click at [1010, 217] on div "Presets Enable advanced editing Spacing Set margins and padding 0px 0% 0px 0% *…" at bounding box center [918, 298] width 202 height 401
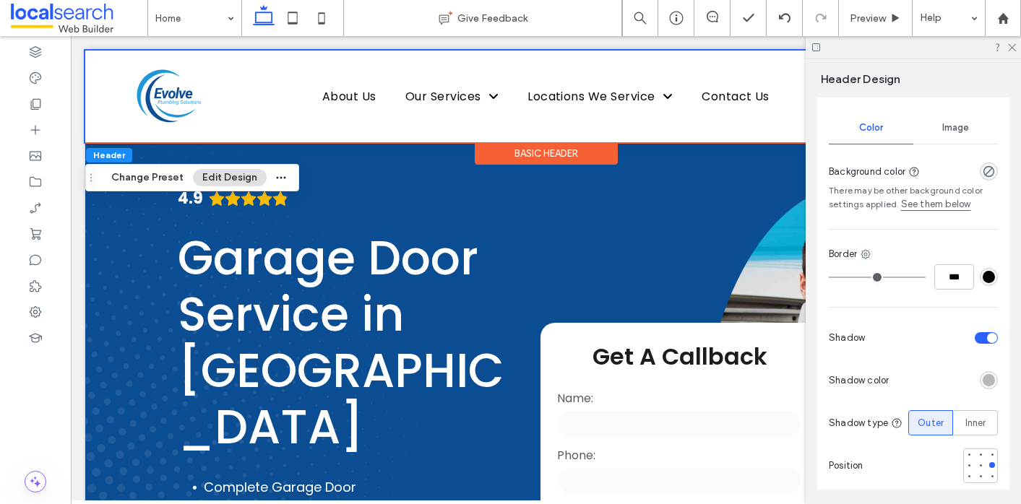
scroll to position [478, 0]
click at [984, 336] on div "toggle" at bounding box center [985, 335] width 23 height 12
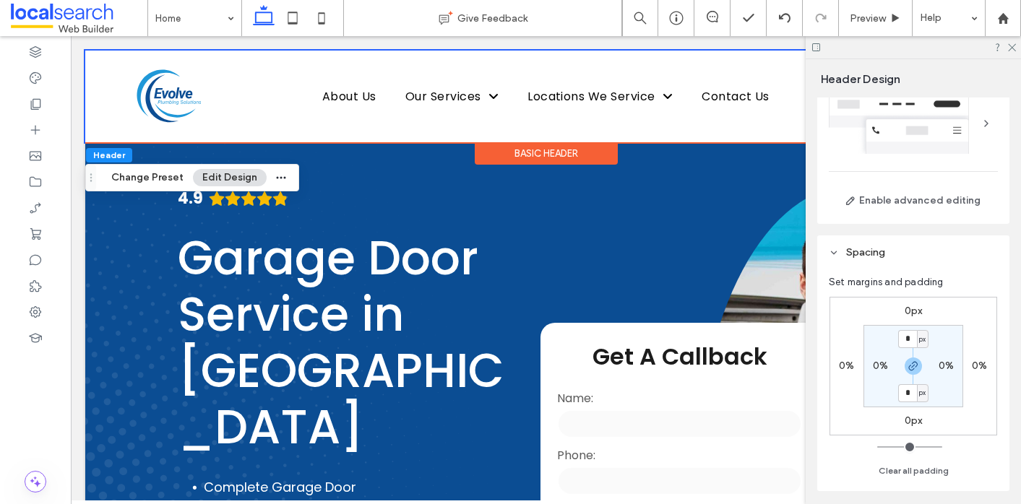
scroll to position [7, 0]
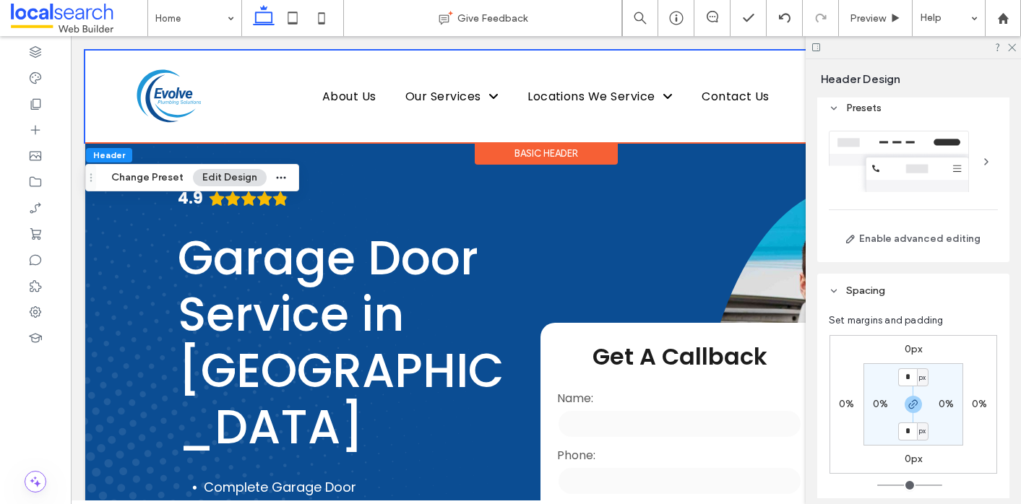
click at [1010, 52] on div at bounding box center [912, 47] width 215 height 22
click at [1010, 49] on icon at bounding box center [1010, 46] width 9 height 9
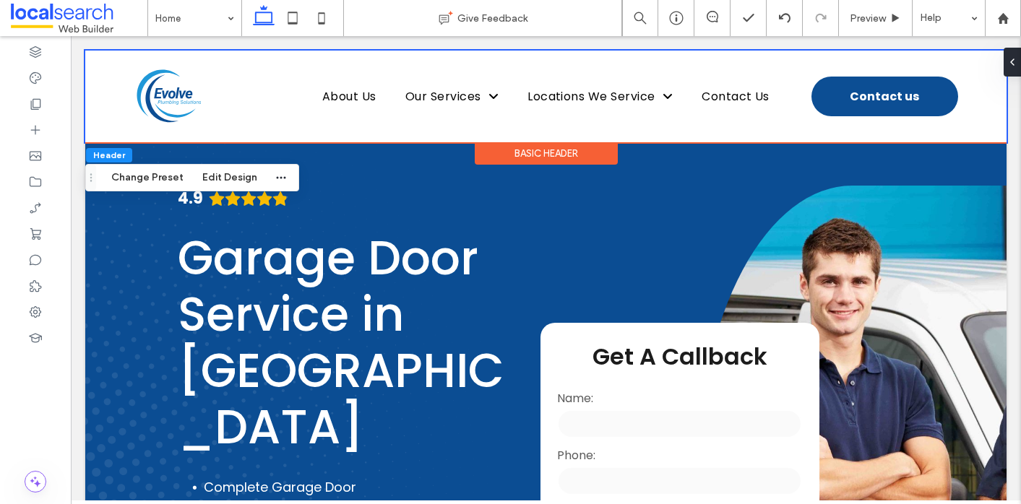
click at [559, 206] on div "4.9 Garage Door Service in Ipswich Complete Garage Door Solutions Custom-Fit Op…" at bounding box center [380, 474] width 405 height 664
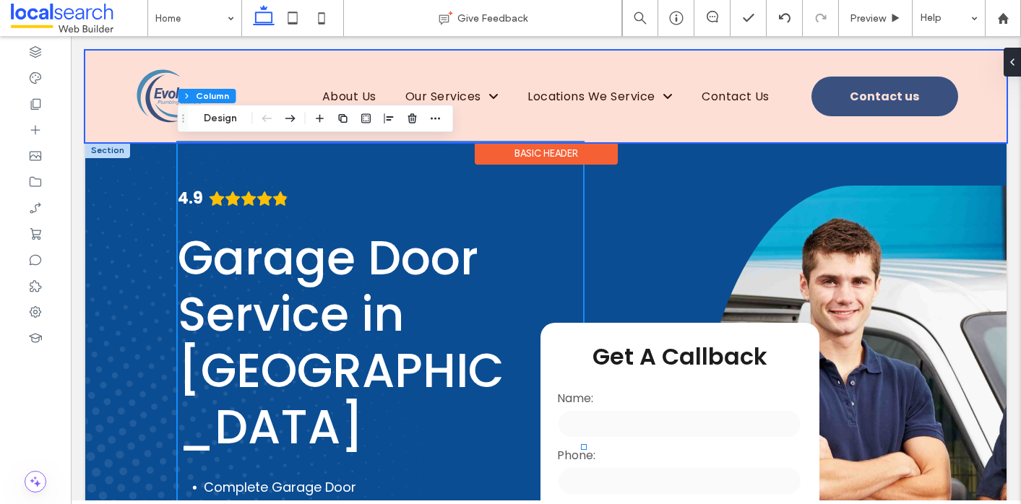
click at [521, 79] on div at bounding box center [545, 97] width 921 height 92
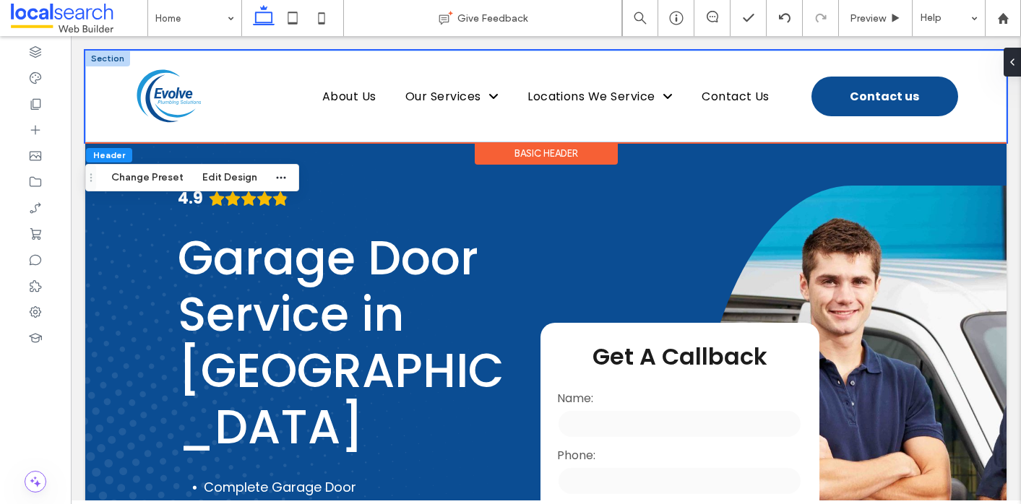
click at [105, 60] on div at bounding box center [107, 59] width 45 height 16
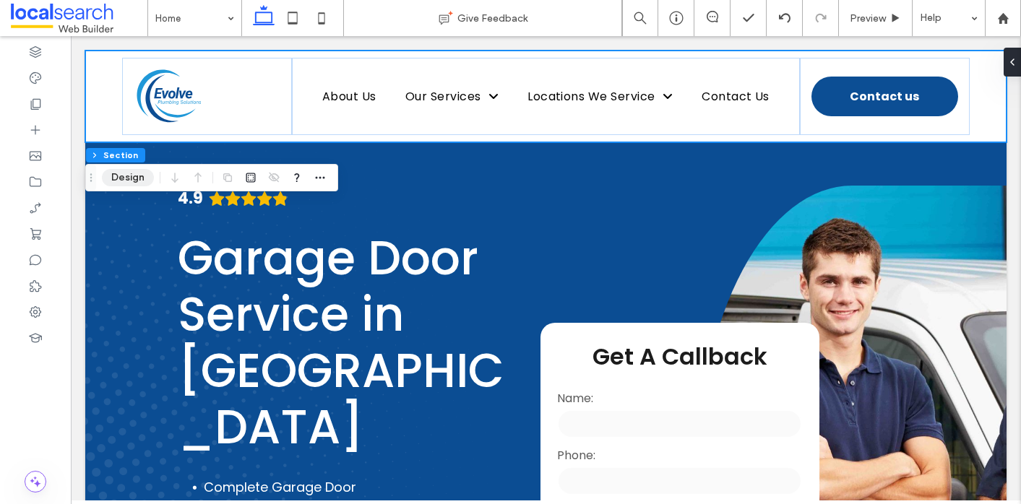
click at [124, 176] on button "Design" at bounding box center [128, 177] width 52 height 17
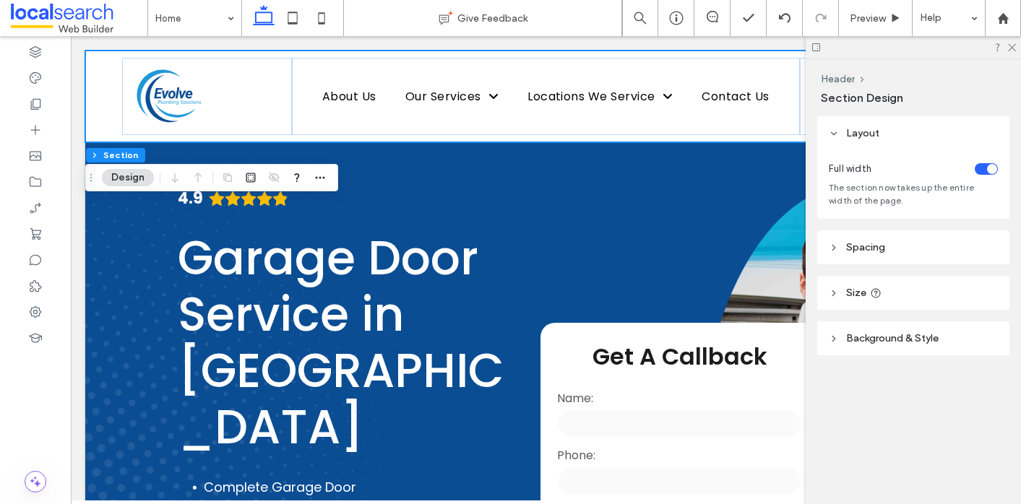
click at [899, 339] on span "Background & Style" at bounding box center [892, 338] width 92 height 12
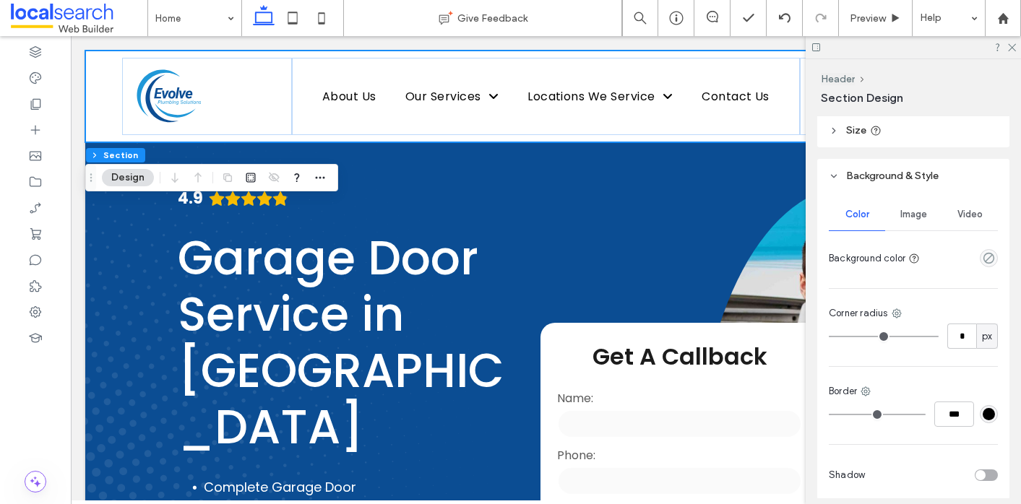
scroll to position [168, 0]
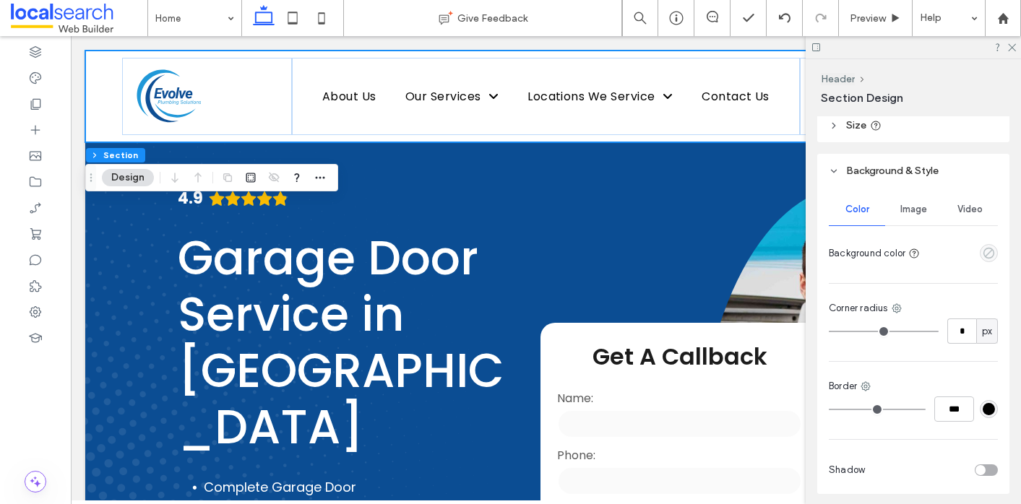
click at [986, 249] on use "empty color" at bounding box center [988, 253] width 11 height 11
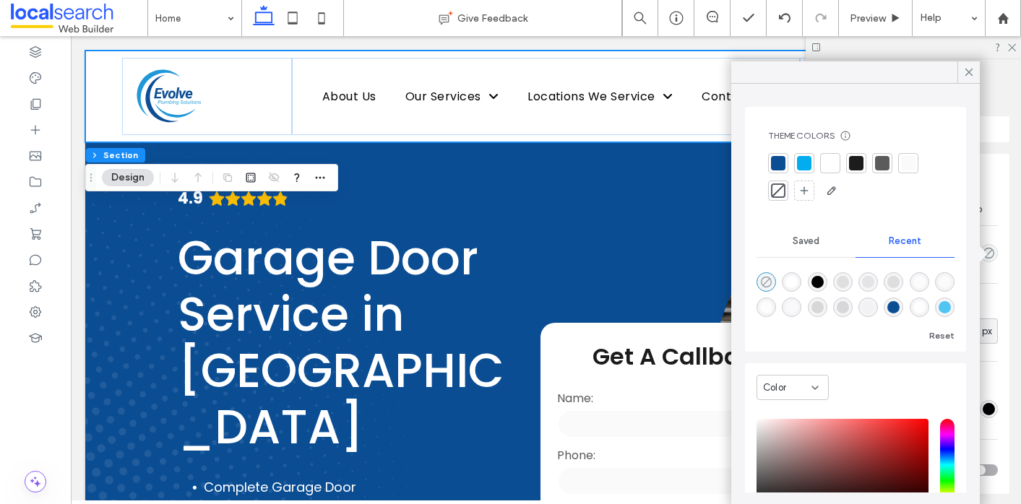
click at [763, 282] on icon "rgba(0, 0, 0, 0)" at bounding box center [766, 282] width 12 height 12
click at [1004, 296] on div "Color Image Video Background color Corner radius * px Border *** Shadow" at bounding box center [913, 341] width 192 height 306
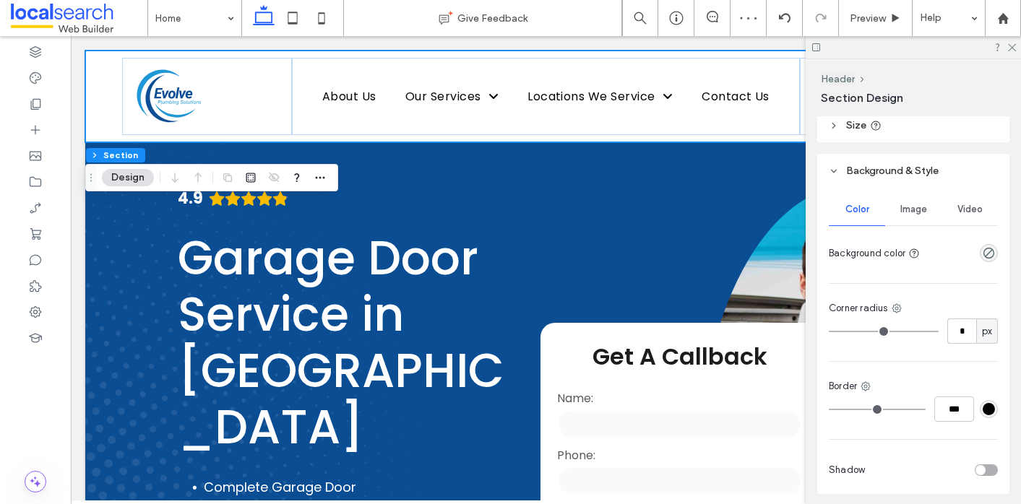
scroll to position [0, 0]
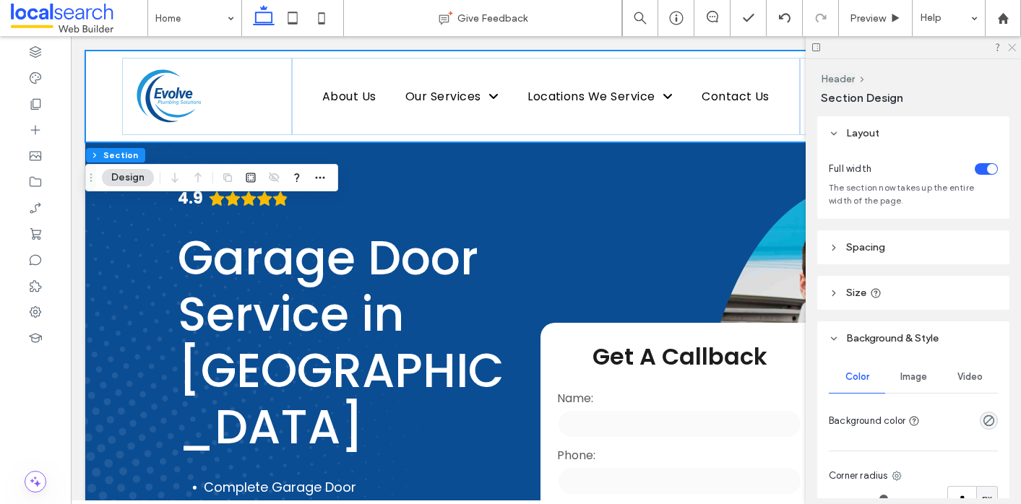
click at [1010, 46] on icon at bounding box center [1010, 46] width 9 height 9
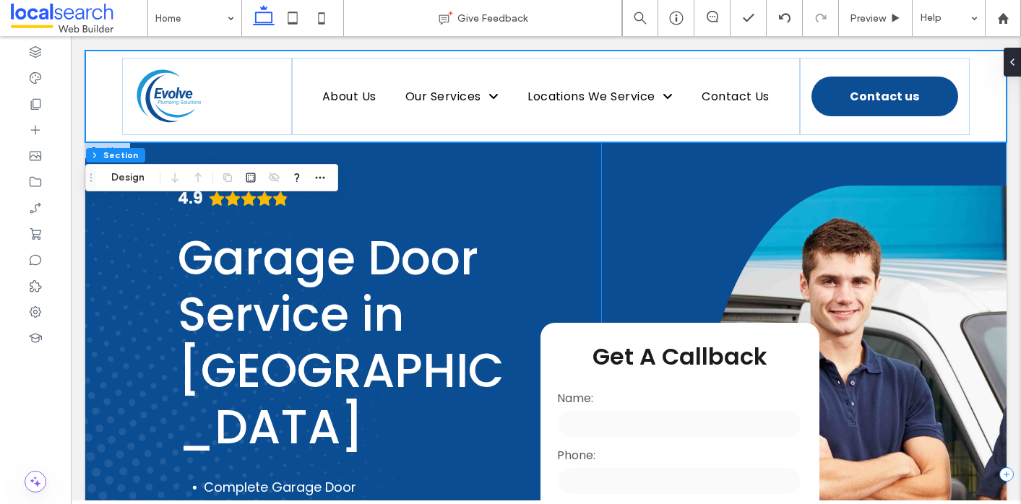
click at [696, 189] on div "**********" at bounding box center [803, 474] width 405 height 664
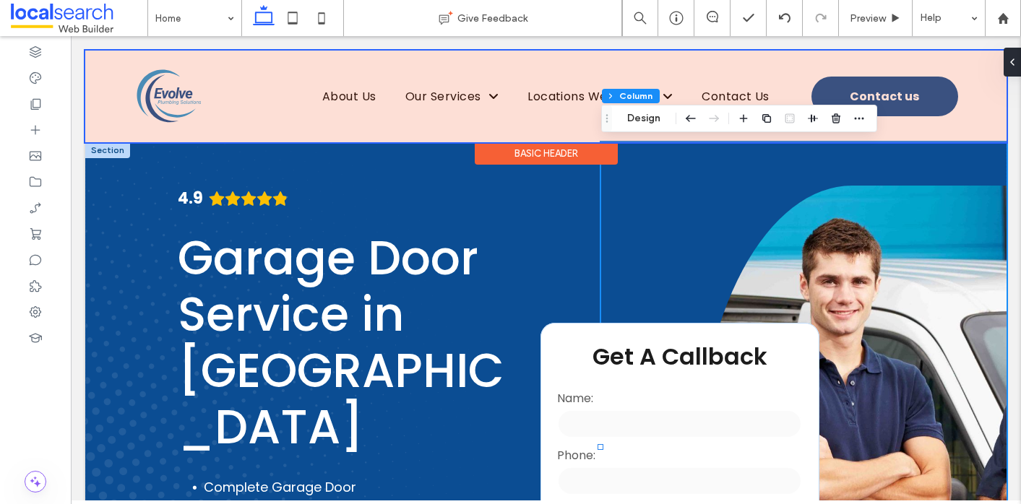
click at [521, 152] on div "Basic Header" at bounding box center [546, 153] width 143 height 22
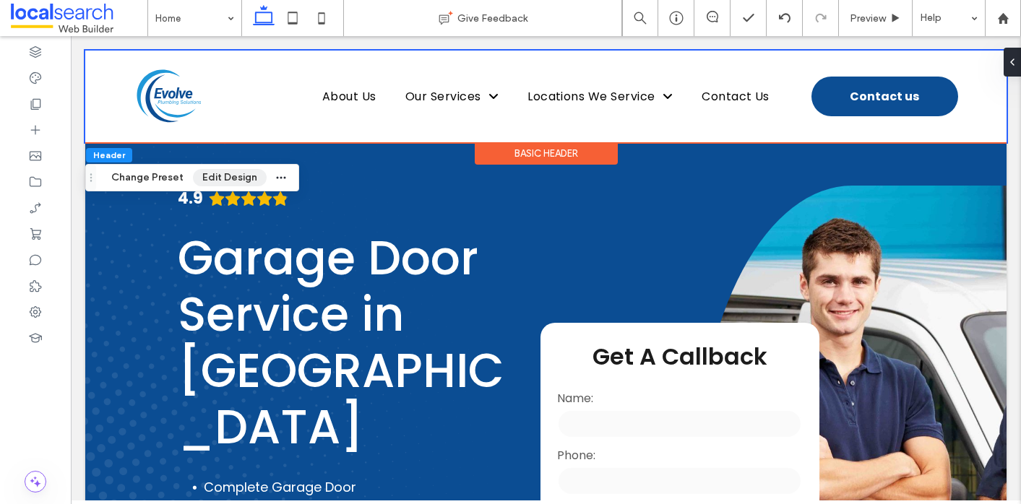
click at [225, 185] on button "Edit Design" at bounding box center [230, 177] width 74 height 17
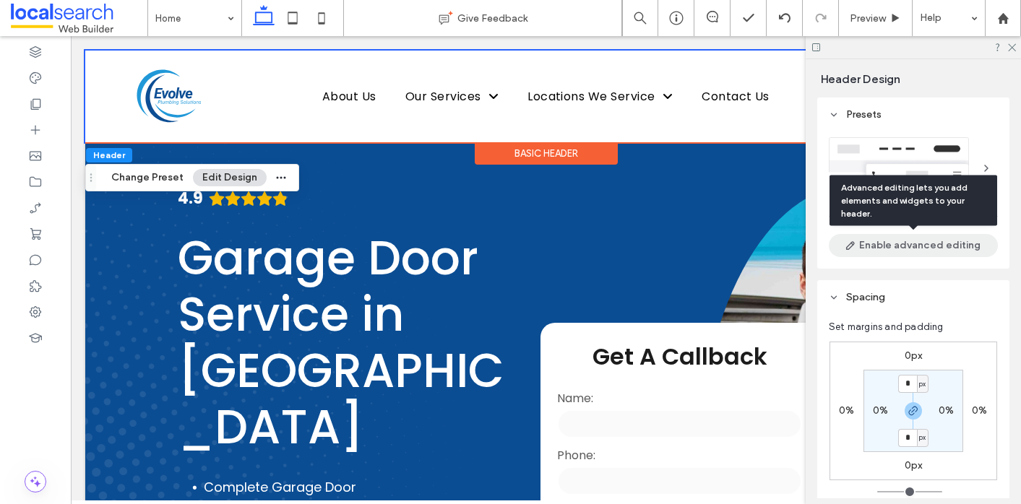
click at [901, 245] on button "Enable advanced editing" at bounding box center [912, 245] width 169 height 23
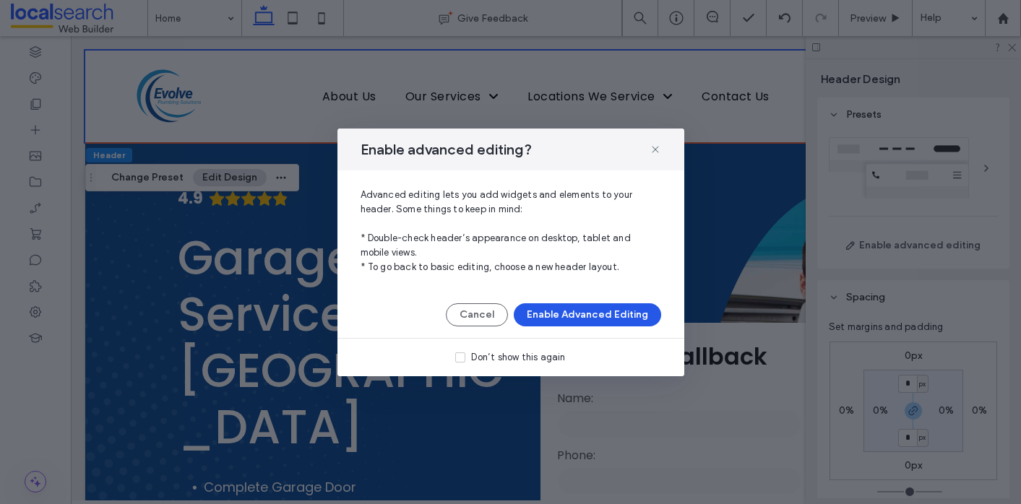
click at [607, 318] on button "Enable Advanced Editing" at bounding box center [587, 314] width 147 height 23
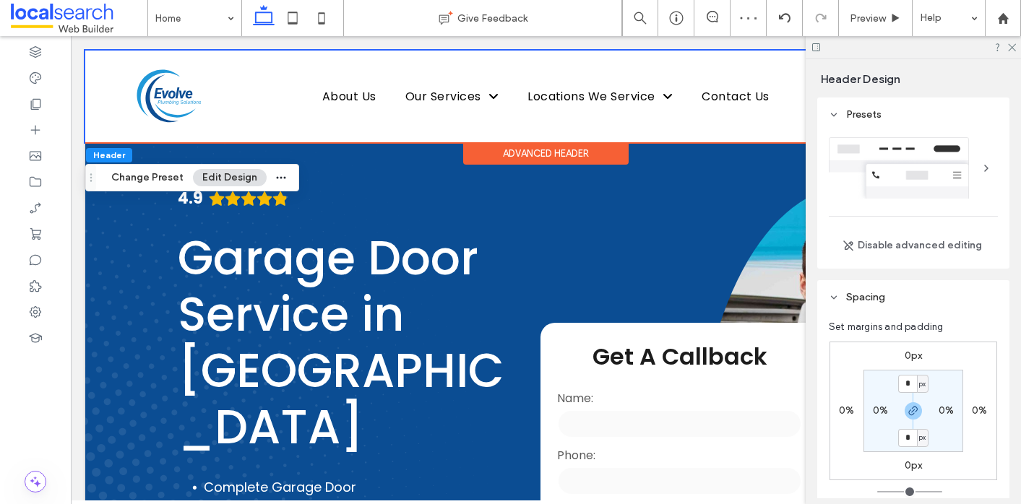
click at [553, 152] on div "Advanced Header" at bounding box center [545, 153] width 165 height 22
click at [570, 155] on div "Advanced Header" at bounding box center [545, 153] width 165 height 22
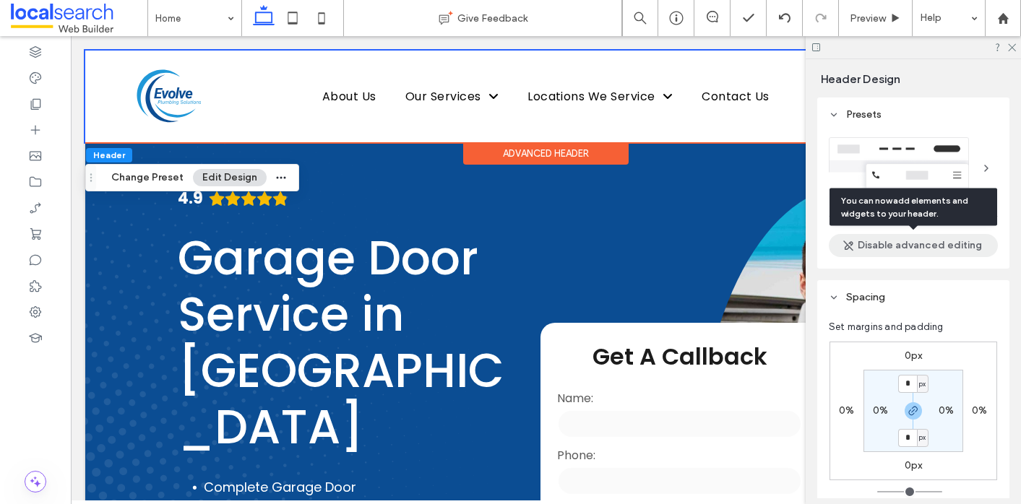
click at [895, 248] on button "Disable advanced editing" at bounding box center [912, 245] width 169 height 23
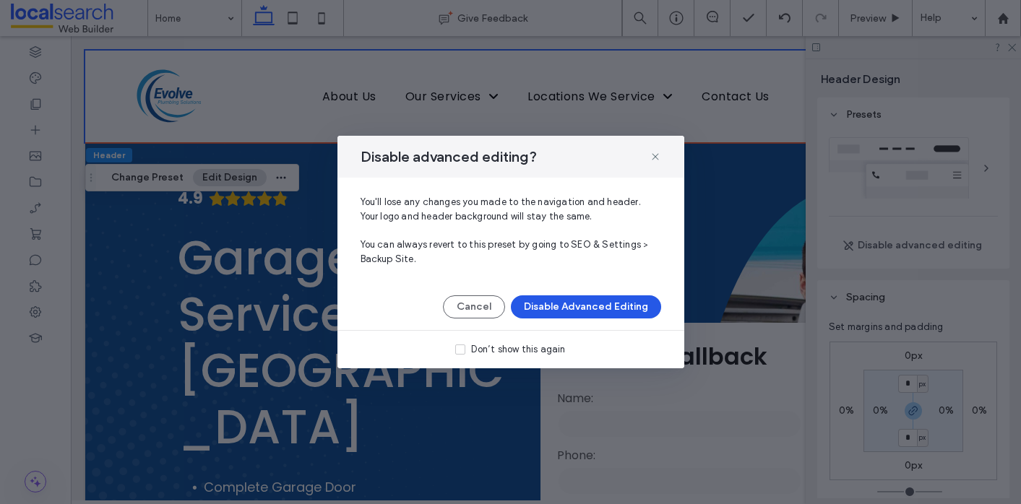
click at [563, 309] on button "Disable Advanced Editing" at bounding box center [586, 306] width 150 height 23
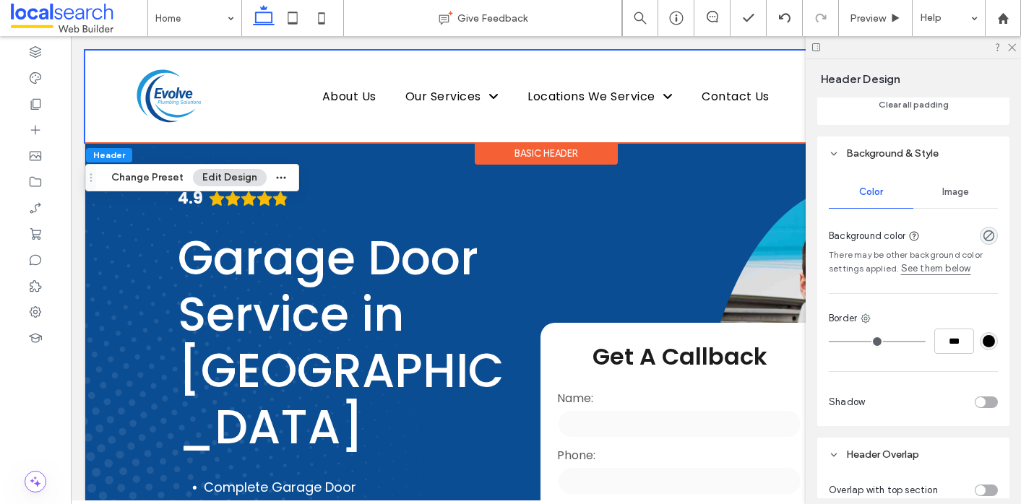
scroll to position [472, 0]
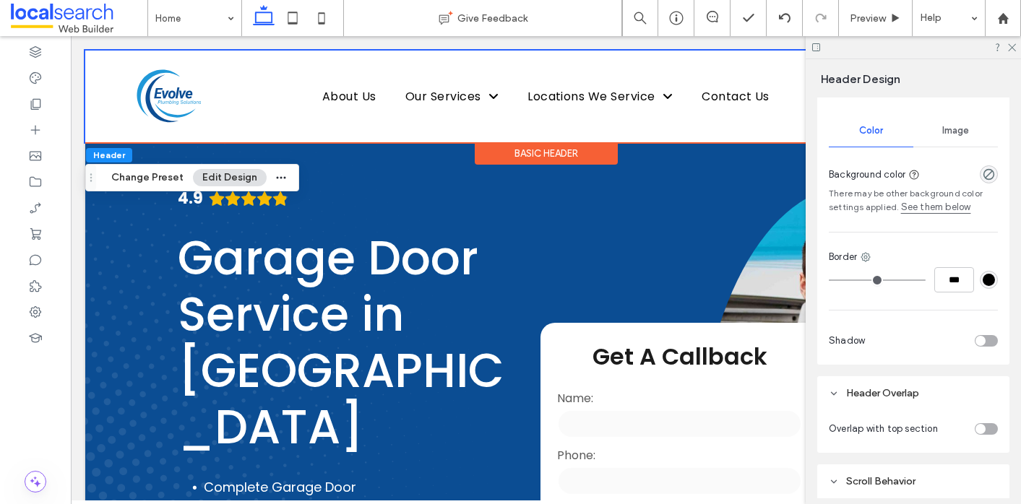
click at [941, 209] on link "See them below" at bounding box center [936, 207] width 70 height 14
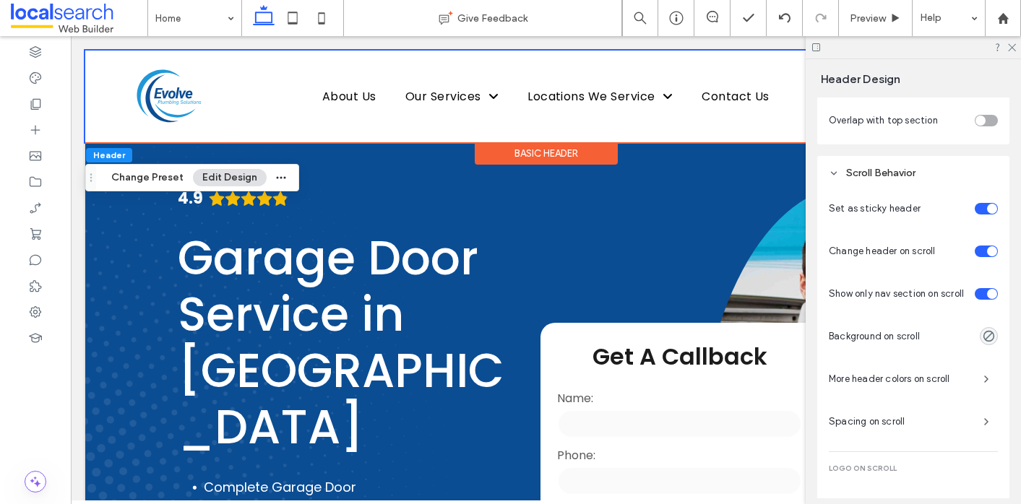
scroll to position [784, 0]
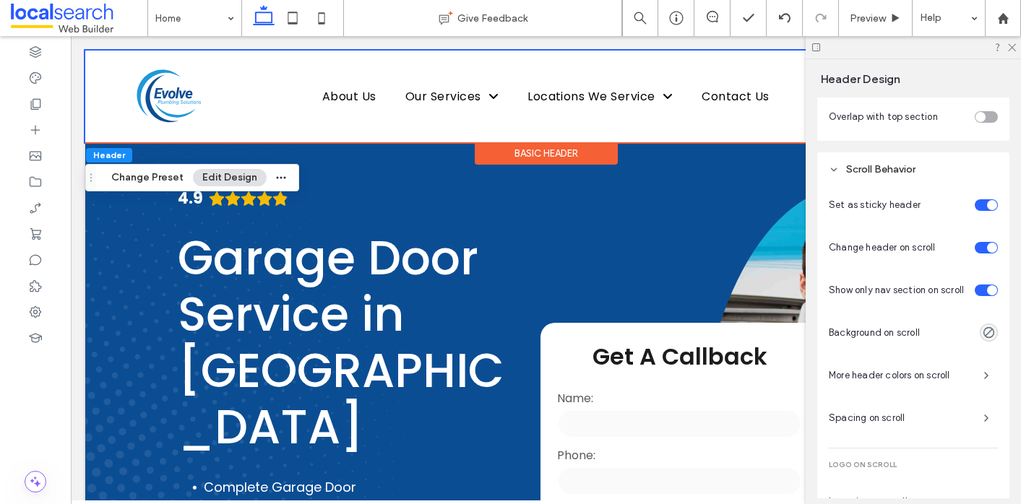
click at [981, 203] on div "toggle" at bounding box center [985, 205] width 23 height 12
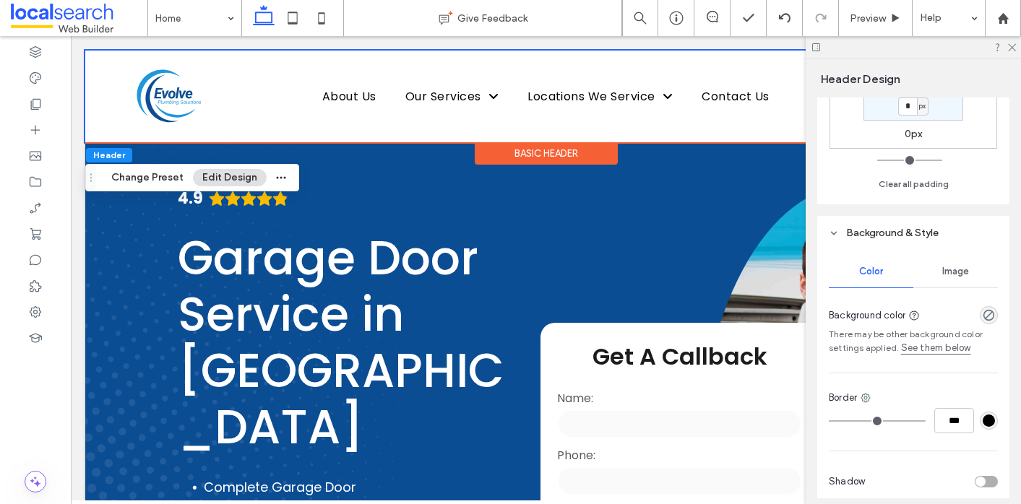
scroll to position [329, 0]
click at [943, 350] on link "See them below" at bounding box center [936, 350] width 70 height 14
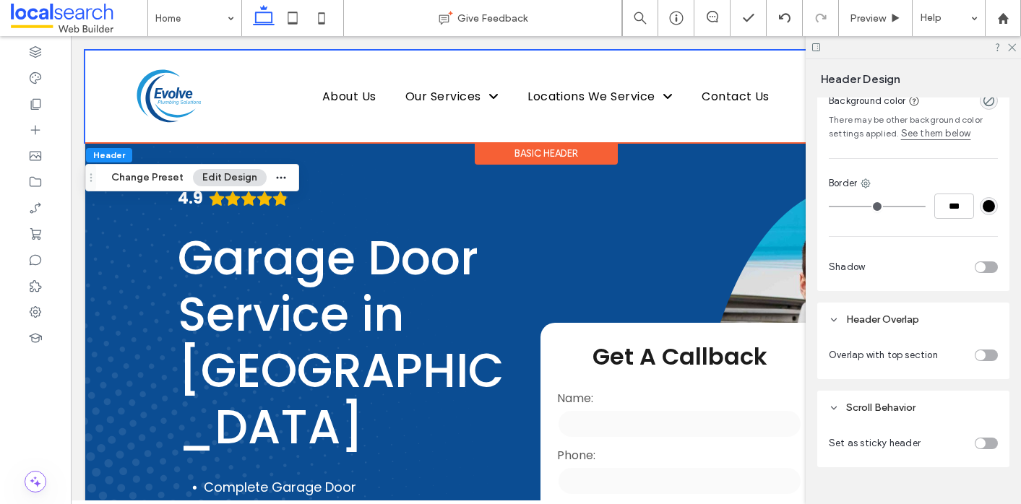
scroll to position [573, 0]
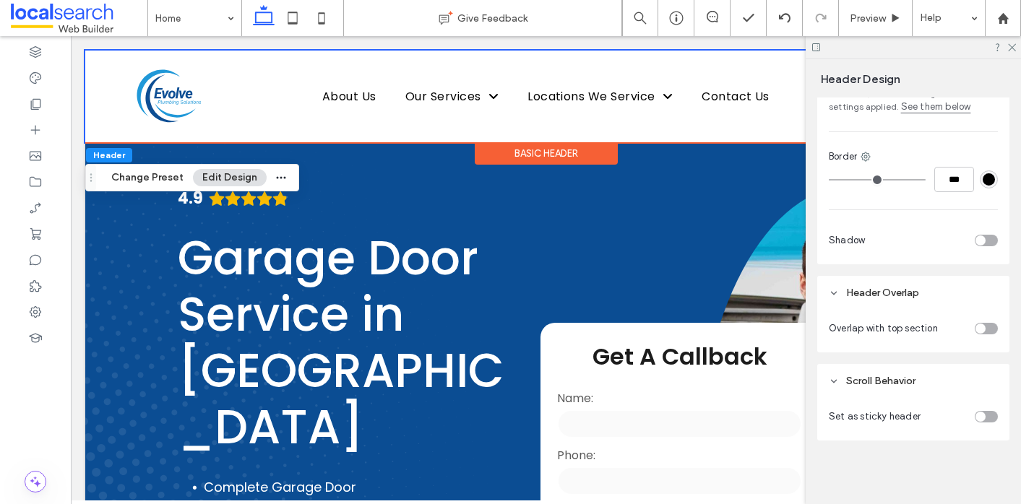
click at [880, 290] on span "Header Overlap" at bounding box center [882, 293] width 73 height 12
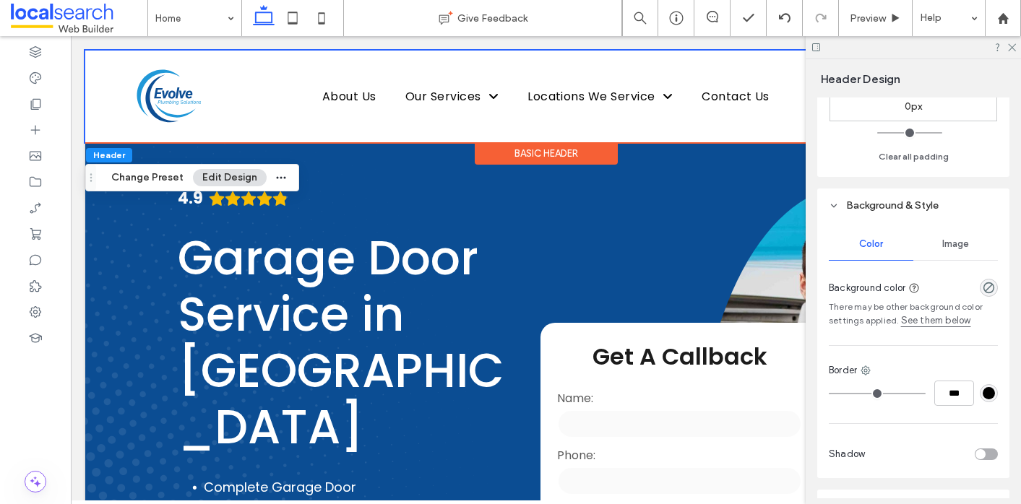
scroll to position [350, 0]
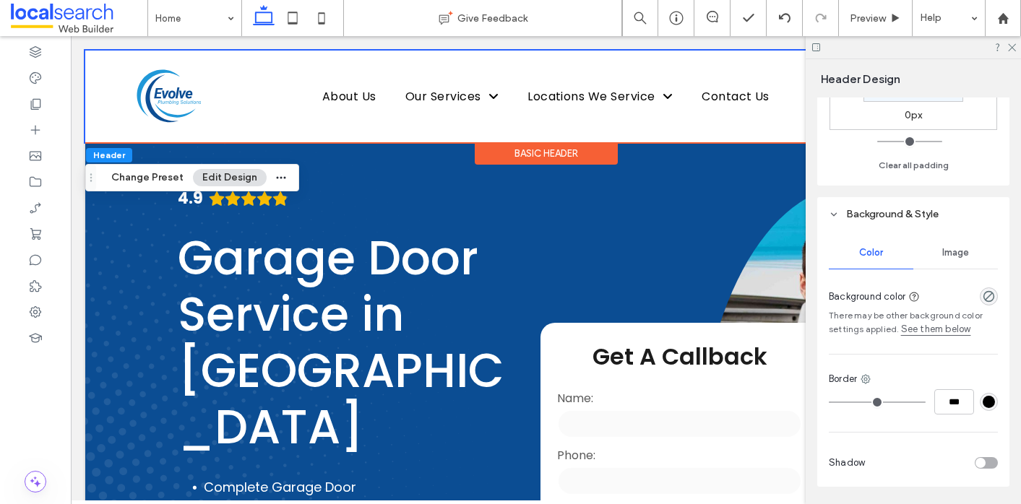
click at [966, 256] on span "Image" at bounding box center [955, 253] width 27 height 12
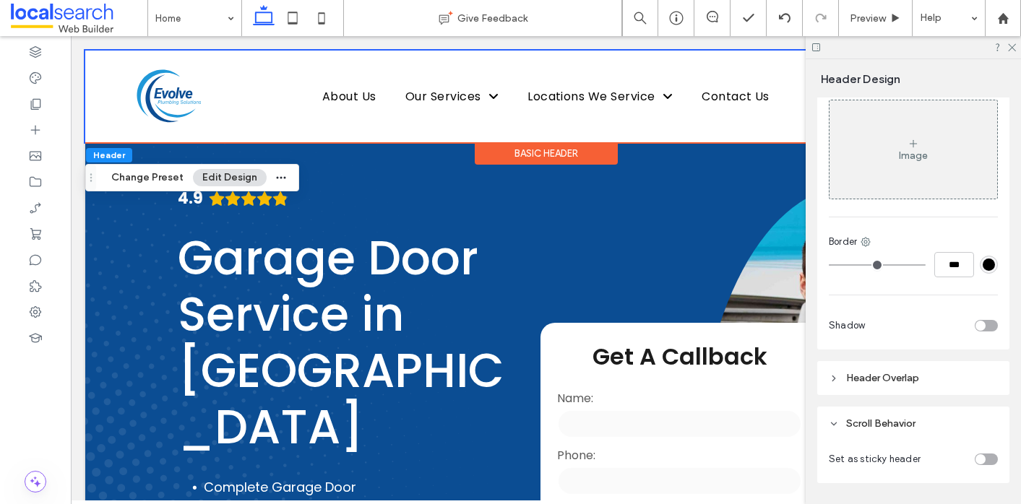
scroll to position [577, 0]
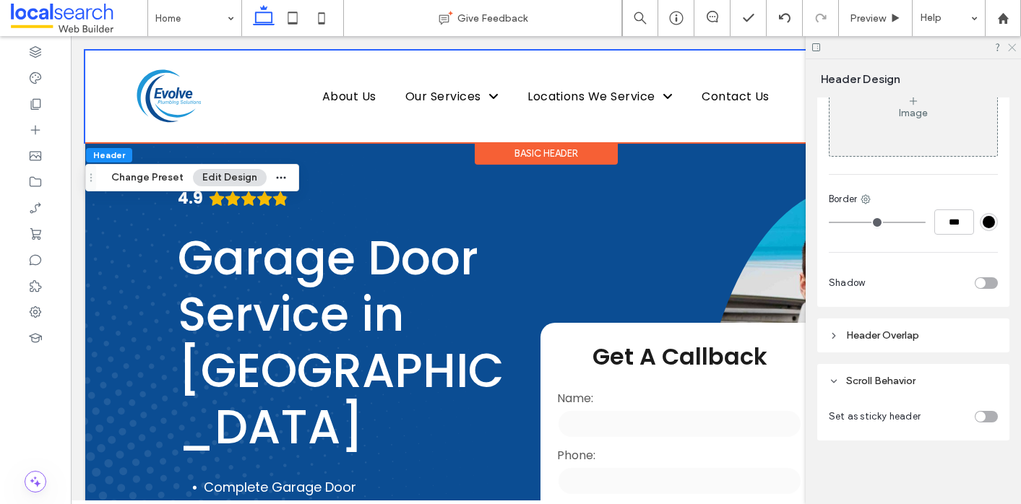
click at [1010, 44] on icon at bounding box center [1010, 46] width 9 height 9
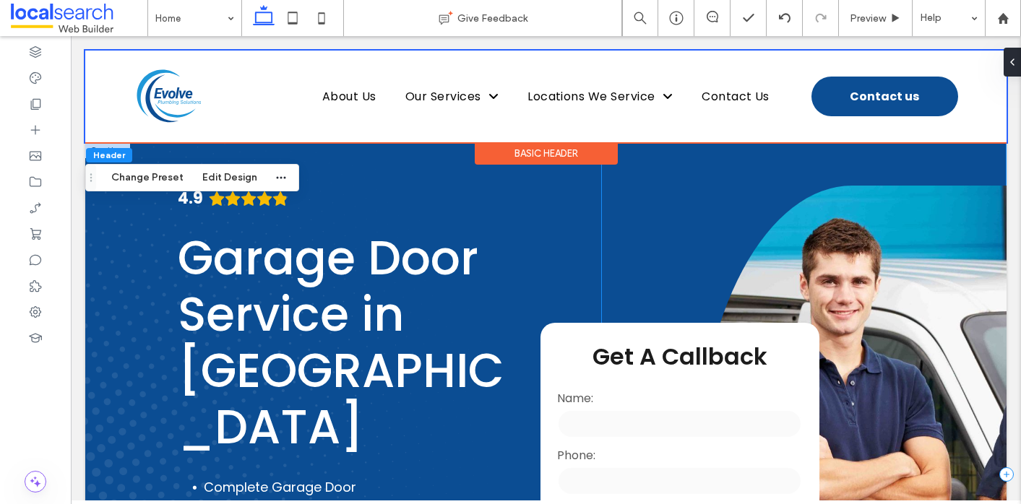
click at [621, 206] on div "**********" at bounding box center [803, 474] width 405 height 664
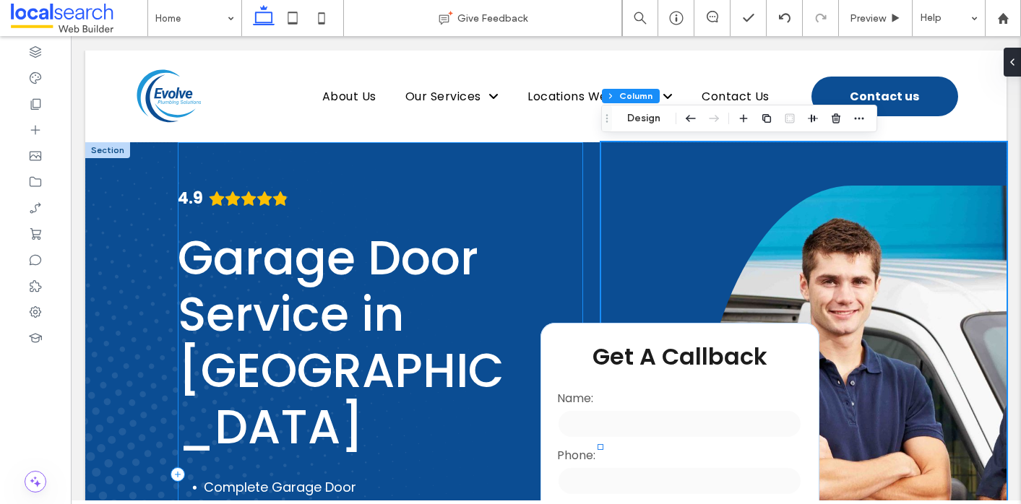
click at [406, 170] on div "4.9 Garage Door Service in Ipswich Complete Garage Door Solutions Custom-Fit Op…" at bounding box center [380, 474] width 405 height 664
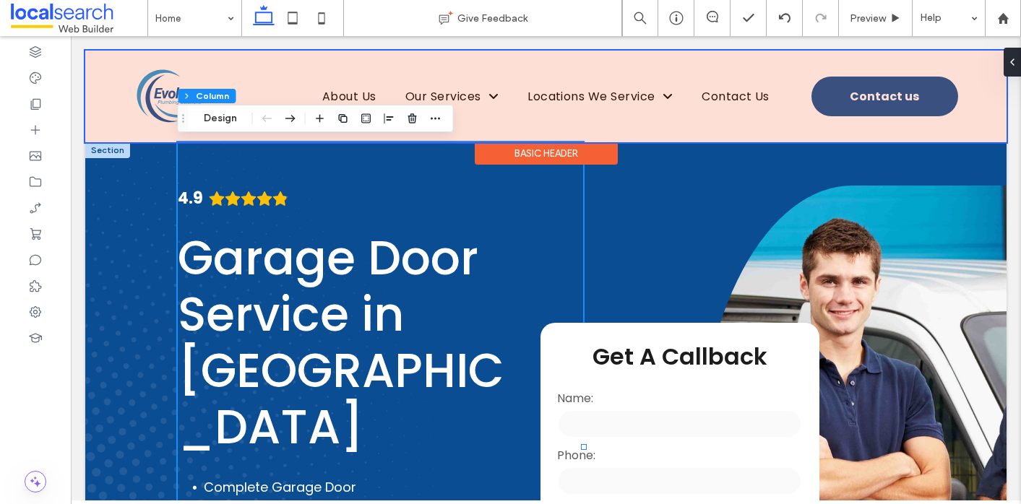
click at [538, 121] on div at bounding box center [545, 97] width 921 height 92
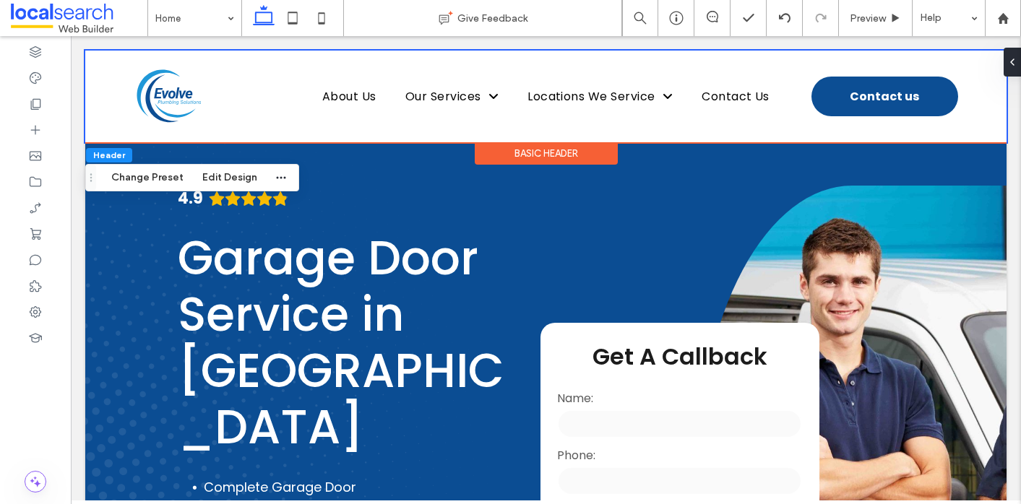
click at [559, 151] on div "Basic Header" at bounding box center [546, 153] width 143 height 22
click at [225, 178] on button "Edit Design" at bounding box center [230, 177] width 74 height 17
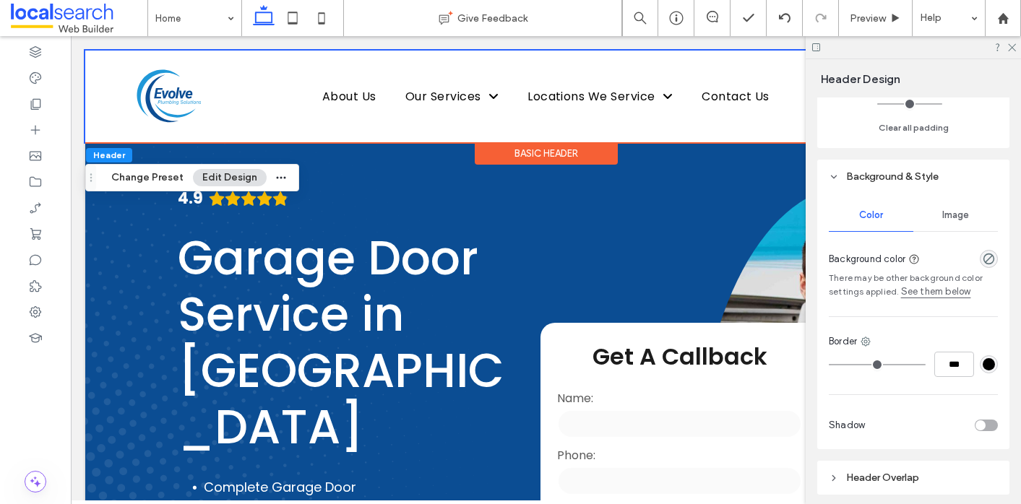
scroll to position [399, 0]
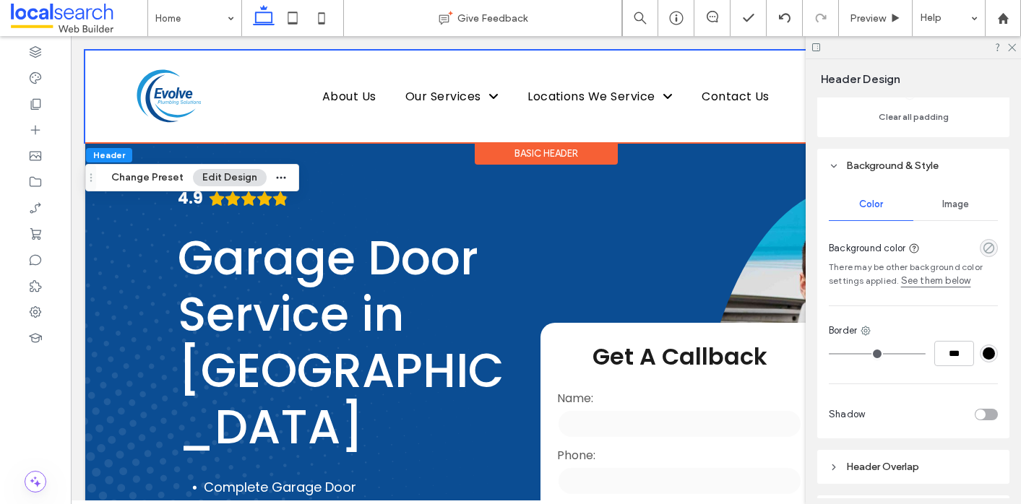
click at [991, 245] on use "rgba(0, 0, 0, 0)" at bounding box center [988, 248] width 11 height 11
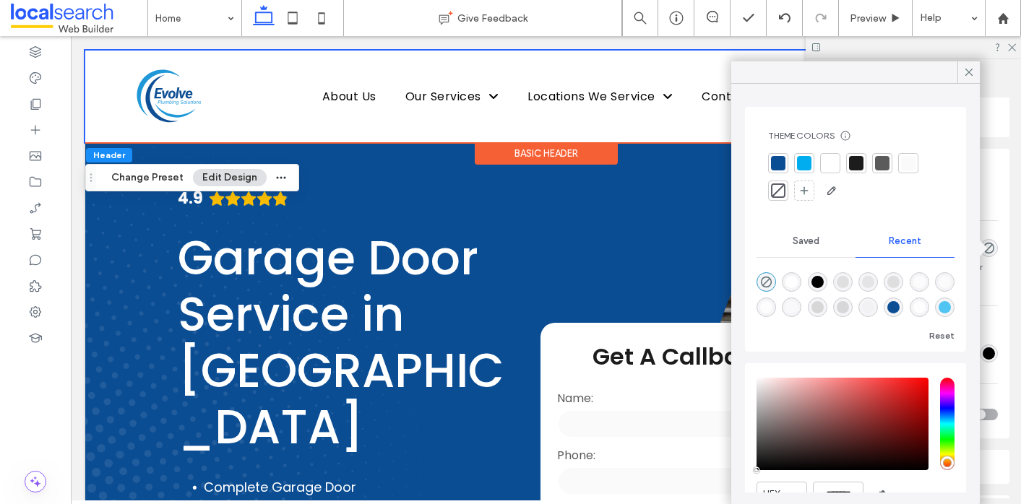
click at [785, 160] on div at bounding box center [778, 163] width 20 height 20
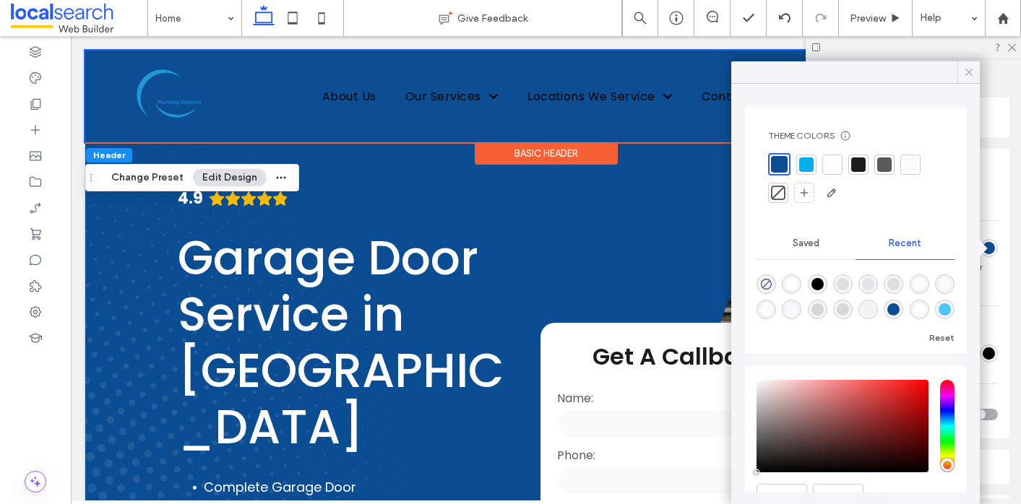
click at [966, 69] on icon at bounding box center [968, 72] width 13 height 13
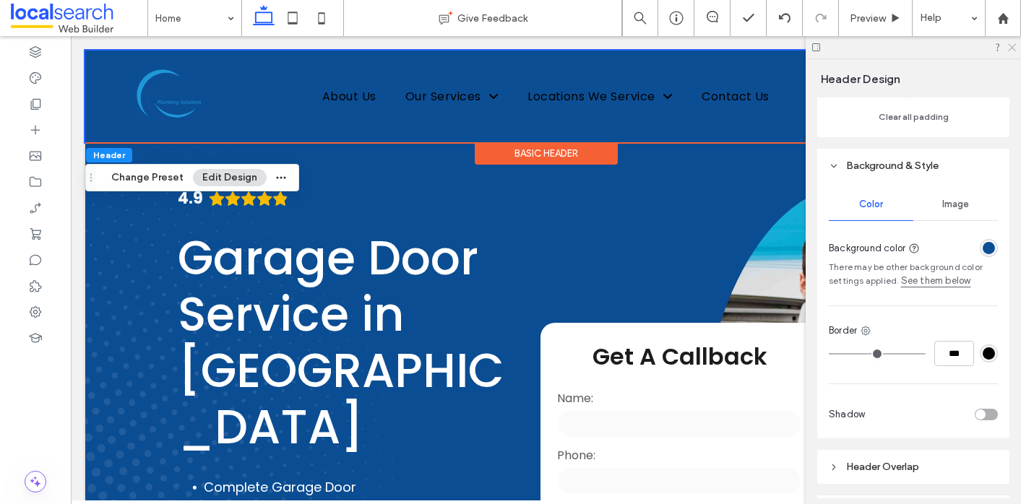
click at [1008, 49] on icon at bounding box center [1010, 46] width 9 height 9
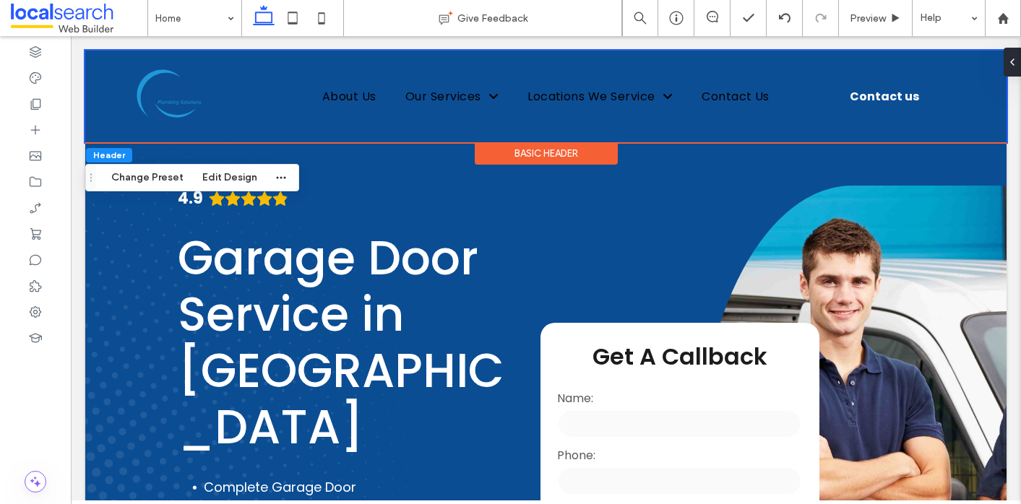
click at [537, 156] on div "Basic Header" at bounding box center [546, 153] width 143 height 22
click at [226, 177] on button "Edit Design" at bounding box center [230, 177] width 74 height 17
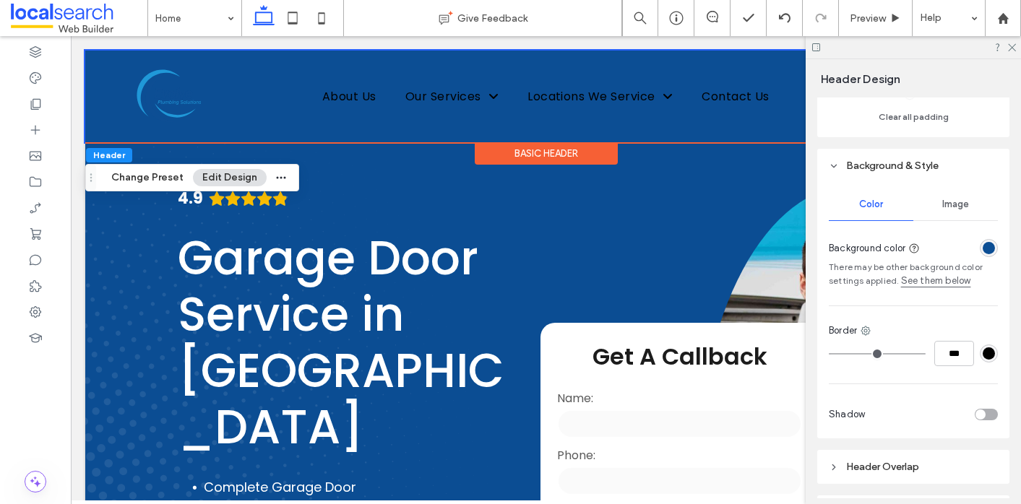
click at [985, 243] on div "rgba(12, 78, 148, 1)" at bounding box center [988, 248] width 12 height 12
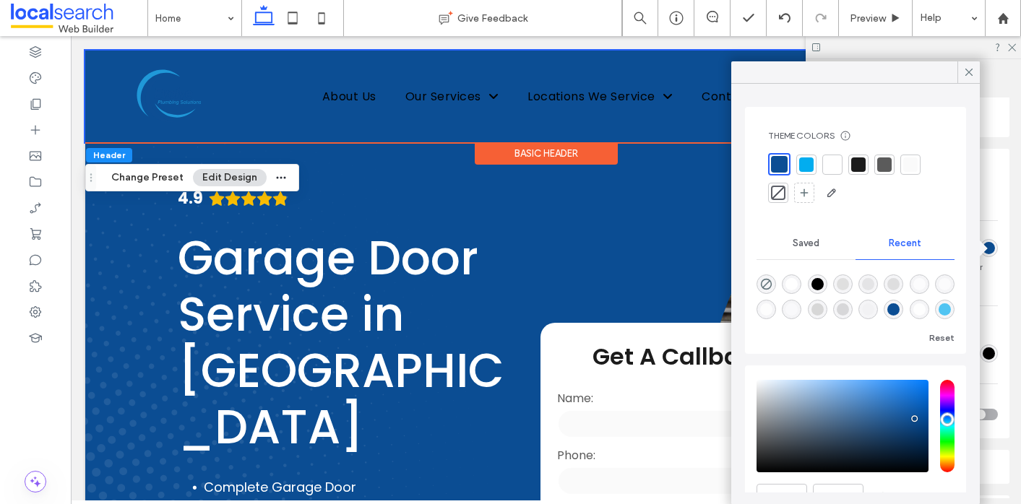
click at [829, 165] on div at bounding box center [832, 164] width 14 height 14
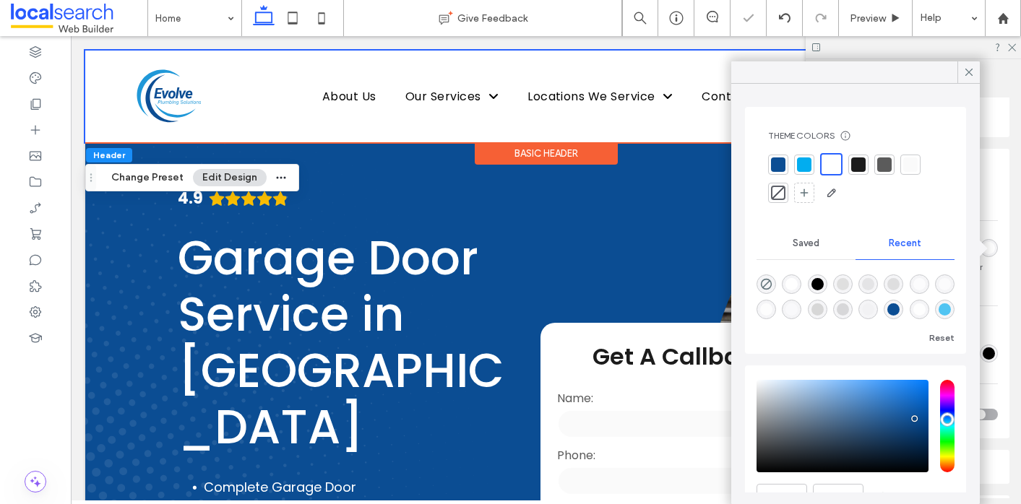
click at [1000, 82] on div "Header Design" at bounding box center [914, 79] width 189 height 14
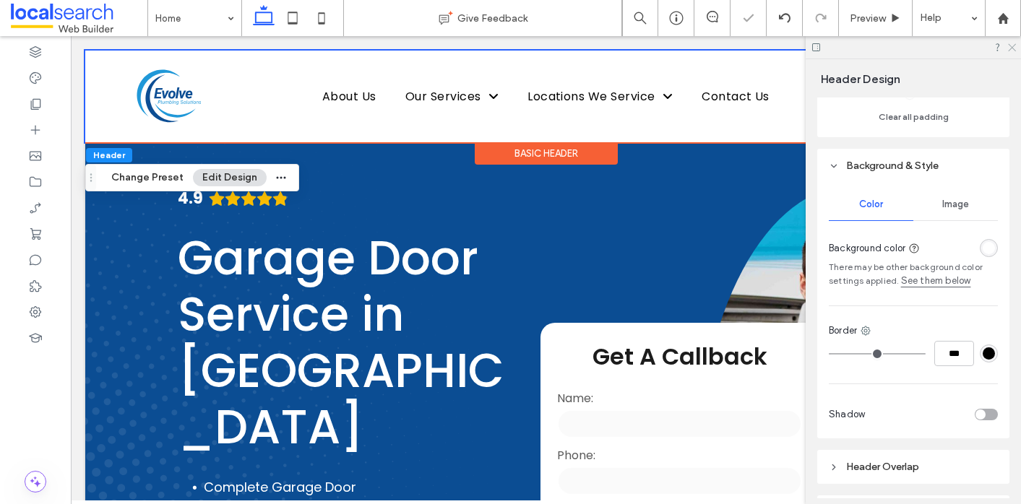
click at [1008, 48] on icon at bounding box center [1010, 46] width 9 height 9
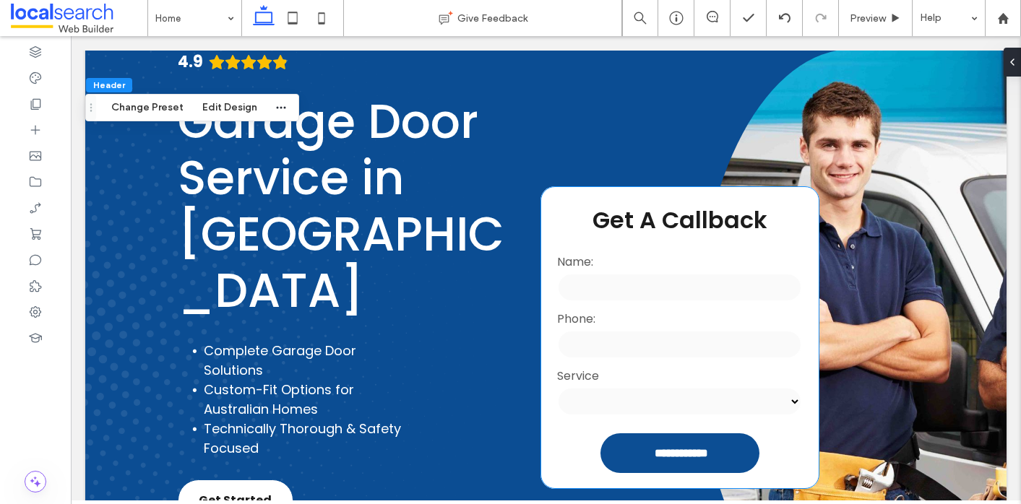
scroll to position [93, 0]
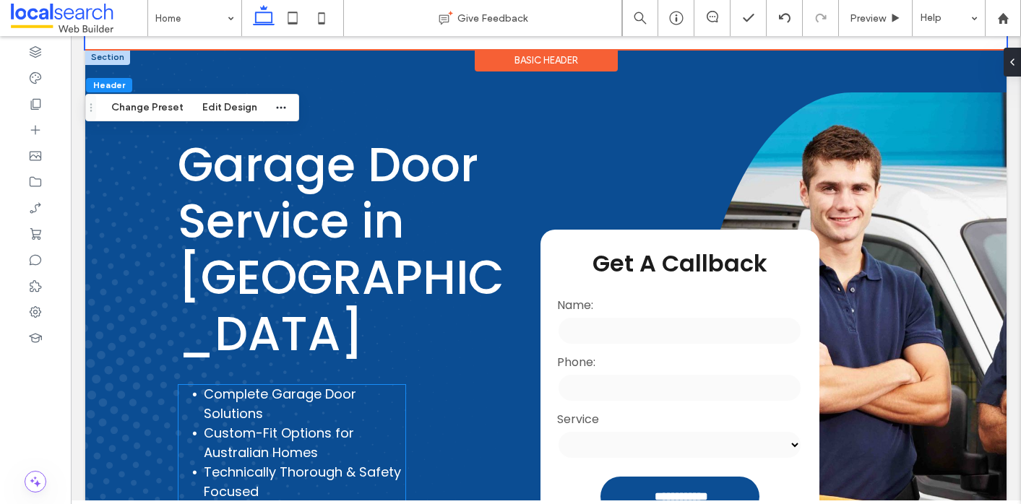
click at [283, 384] on li "Complete Garage Door Solutions" at bounding box center [305, 403] width 203 height 39
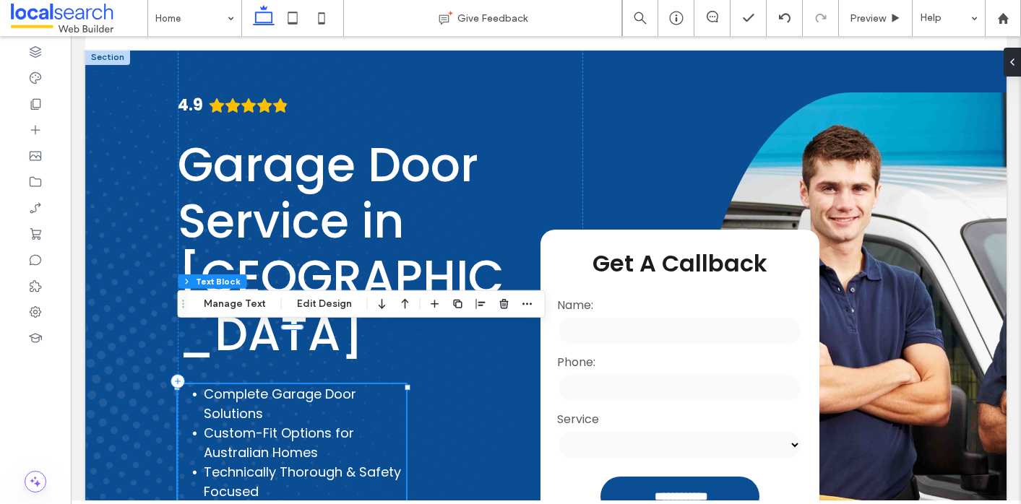
click at [279, 463] on span "Technically Thorough & Safety Focused" at bounding box center [302, 482] width 197 height 38
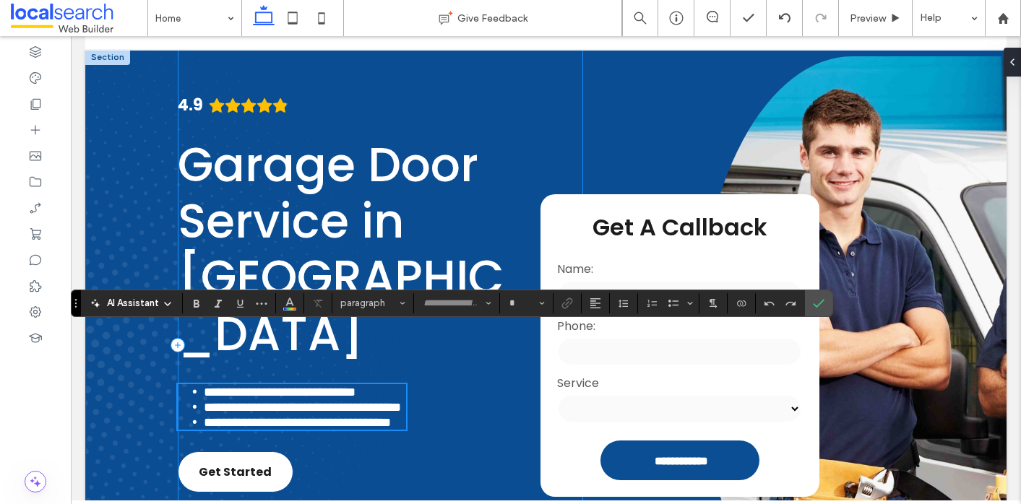
type input "*******"
type input "**"
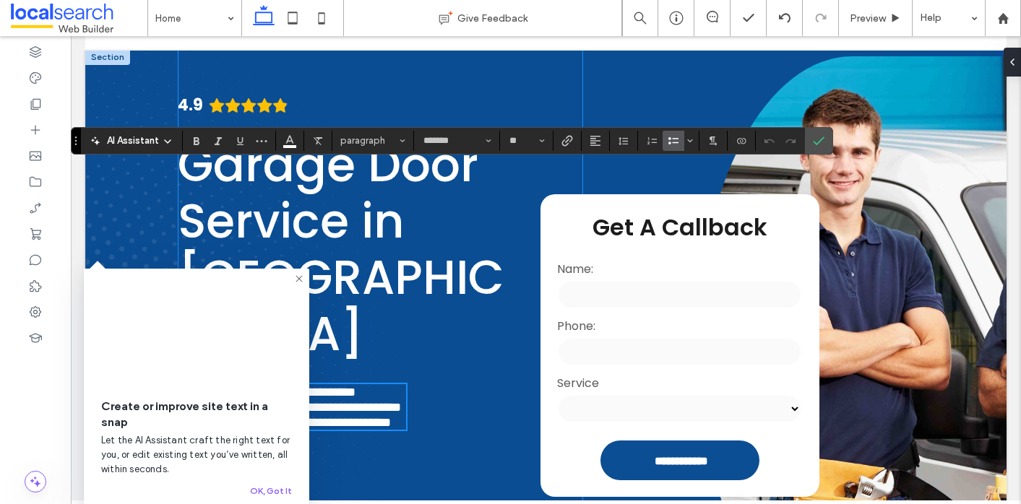
scroll to position [324, 0]
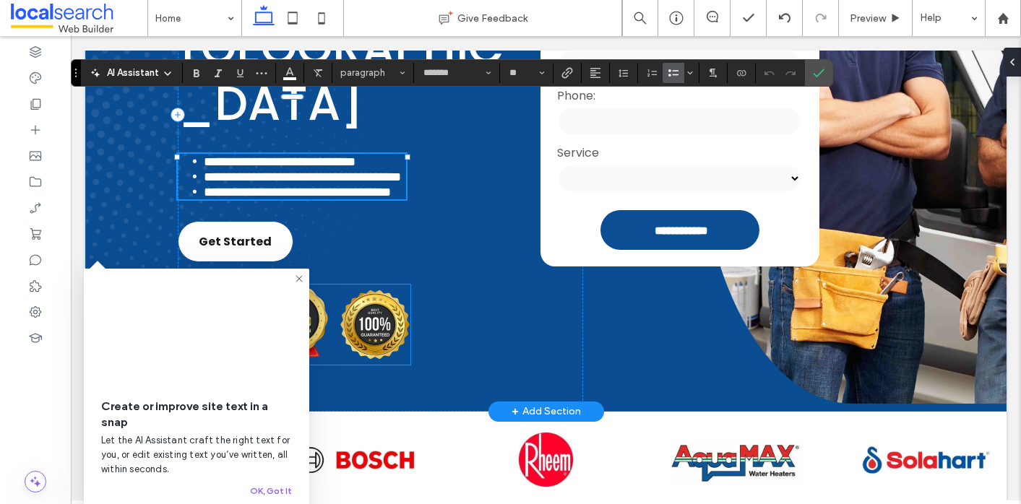
click at [350, 316] on img at bounding box center [375, 325] width 72 height 71
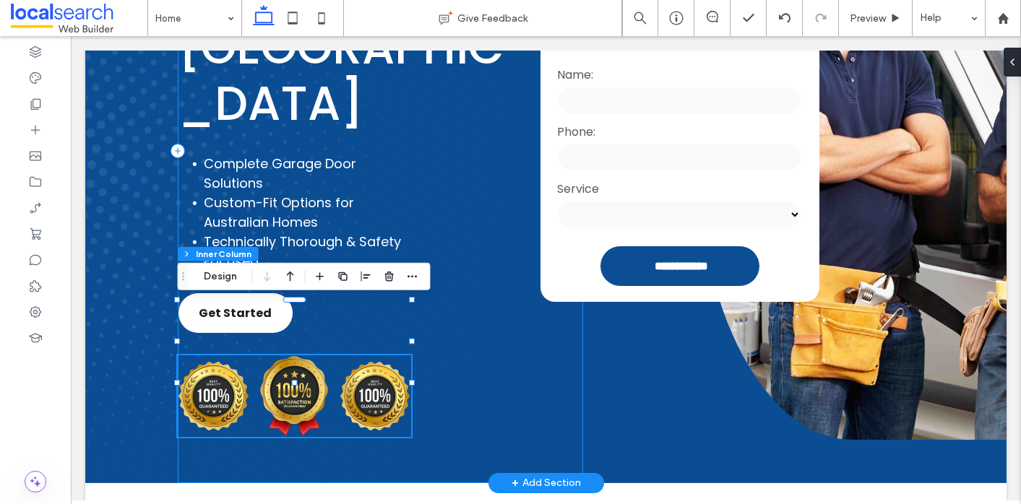
click at [484, 305] on div "4.9 Garage Door Service in Ipswich Complete Garage Door Solutions Custom-Fit Op…" at bounding box center [380, 151] width 405 height 664
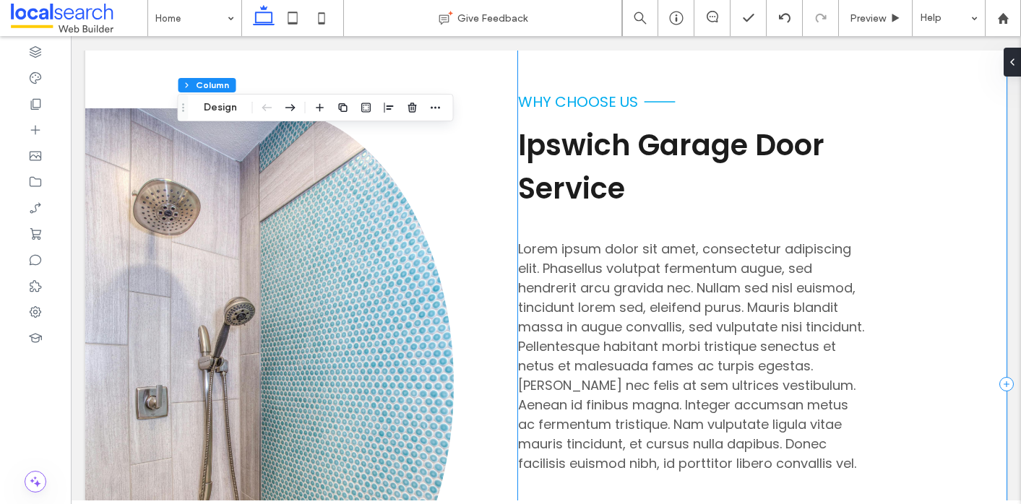
scroll to position [875, 0]
